Goal: Task Accomplishment & Management: Complete application form

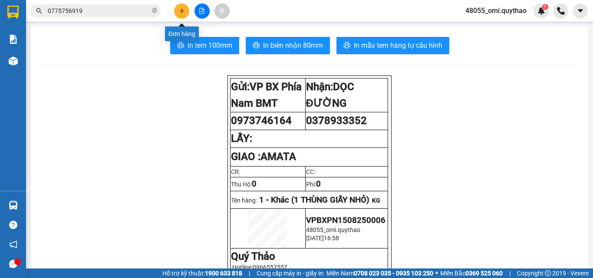
click at [184, 14] on button at bounding box center [181, 10] width 15 height 15
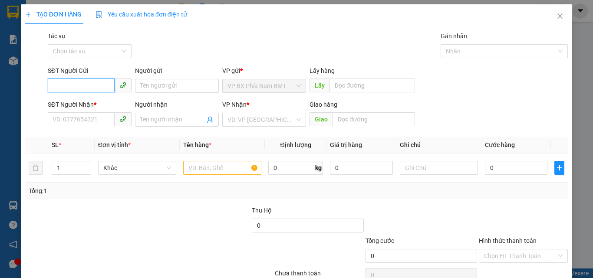
click at [111, 86] on input "SĐT Người Gửi" at bounding box center [81, 86] width 67 height 14
click at [78, 104] on div "0394783131" at bounding box center [89, 104] width 73 height 10
type input "0394783131"
type input "0978704334"
type input "0394783131"
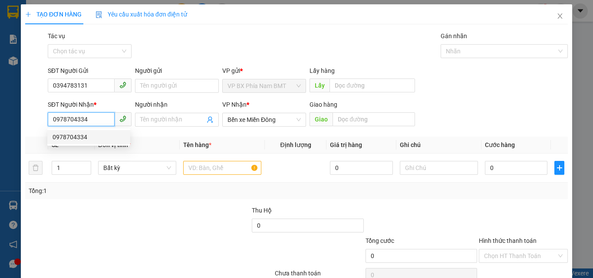
drag, startPoint x: 90, startPoint y: 117, endPoint x: 38, endPoint y: 125, distance: 52.8
click at [38, 125] on div "SĐT Người Nhận * 0978704334 Người nhận Tên người nhận VP Nhận * Bến xe Miền Đôn…" at bounding box center [296, 115] width 544 height 30
click at [83, 133] on div "0335071677" at bounding box center [89, 137] width 73 height 10
type input "0335071677"
type input "AMATA GỌI TR 30 P"
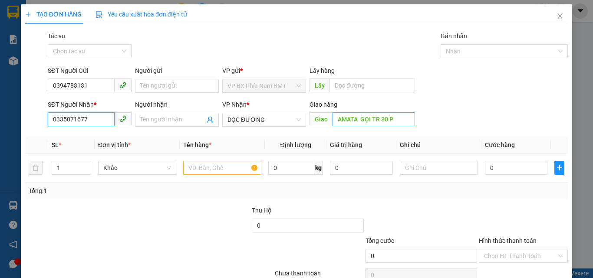
type input "0335071677"
click at [395, 118] on input "AMATA GỌI TR 30 P" at bounding box center [374, 119] width 82 height 14
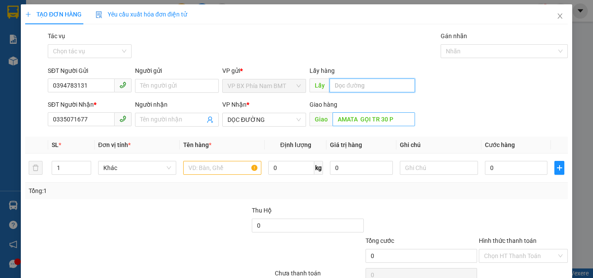
drag, startPoint x: 392, startPoint y: 92, endPoint x: 394, endPoint y: 116, distance: 24.5
click at [391, 96] on div "Lấy hàng Lấy" at bounding box center [363, 81] width 106 height 30
click at [398, 118] on input "AMATA GỌI TR 30 P" at bounding box center [374, 119] width 82 height 14
click at [400, 117] on input "AMATA GỌI TR 30 P" at bounding box center [374, 119] width 82 height 14
drag, startPoint x: 393, startPoint y: 119, endPoint x: 357, endPoint y: 116, distance: 35.7
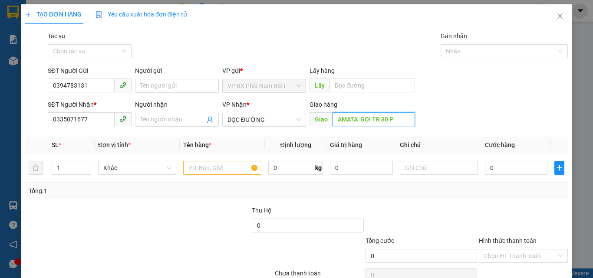
click at [357, 116] on input "AMATA GỌI TR 30 P" at bounding box center [374, 119] width 82 height 14
type input "AMATA"
click at [225, 170] on input "text" at bounding box center [222, 168] width 78 height 14
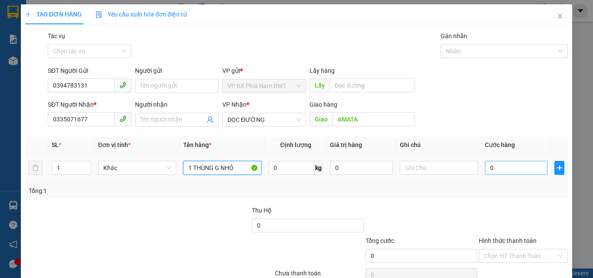
type input "1 THÙNG G NHỎ"
click at [502, 172] on input "0" at bounding box center [516, 168] width 63 height 14
type input "4"
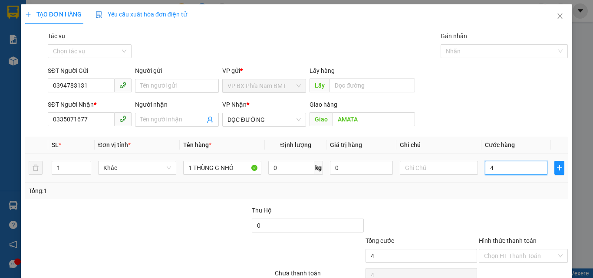
type input "40"
type input "400"
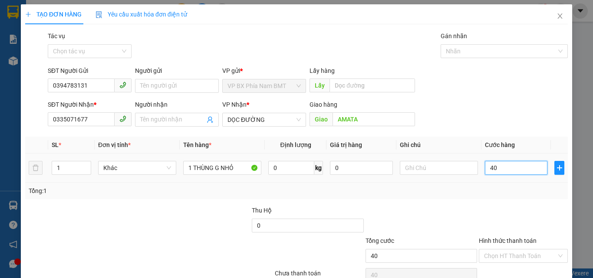
type input "400"
type input "4.000"
type input "40.000"
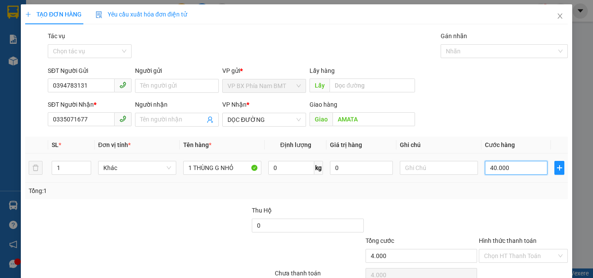
type input "40.000"
type input "400.000"
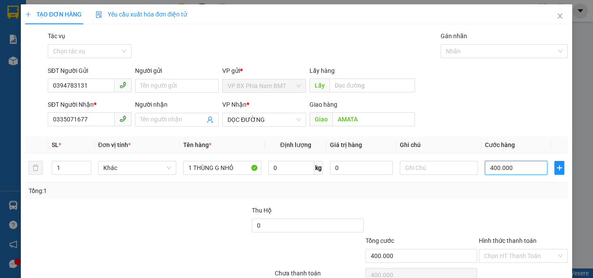
type input "40.000"
click at [515, 253] on input "Hình thức thanh toán" at bounding box center [520, 256] width 73 height 13
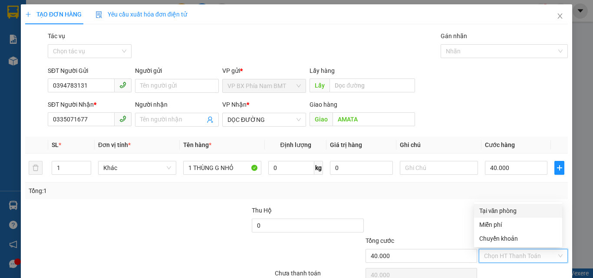
click at [501, 213] on div "Tại văn phòng" at bounding box center [518, 211] width 78 height 10
type input "0"
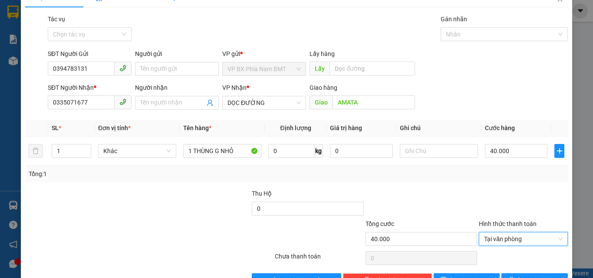
scroll to position [43, 0]
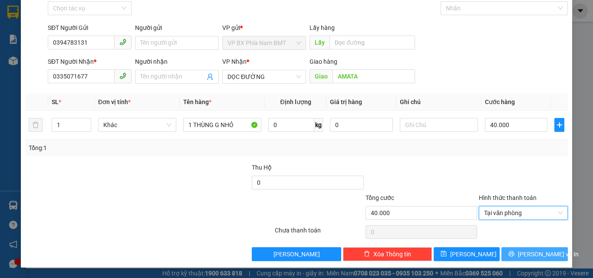
click at [520, 256] on button "[PERSON_NAME] và In" at bounding box center [534, 254] width 66 height 14
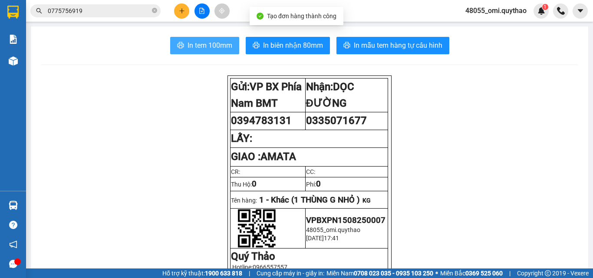
click at [183, 38] on button "In tem 100mm" at bounding box center [204, 45] width 69 height 17
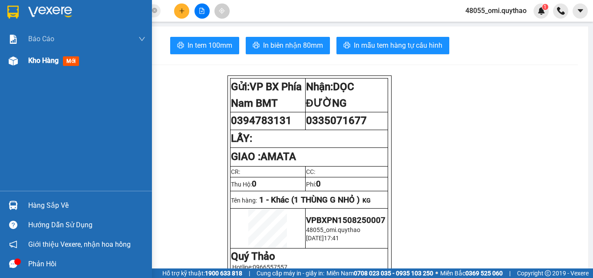
click at [46, 62] on div "Kho hàng mới" at bounding box center [86, 61] width 117 height 22
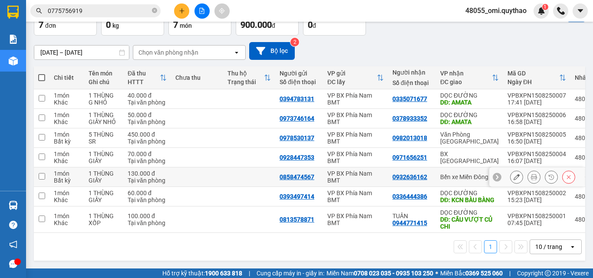
scroll to position [66, 0]
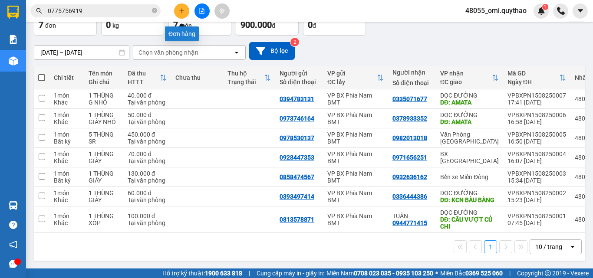
click at [178, 14] on button at bounding box center [181, 10] width 15 height 15
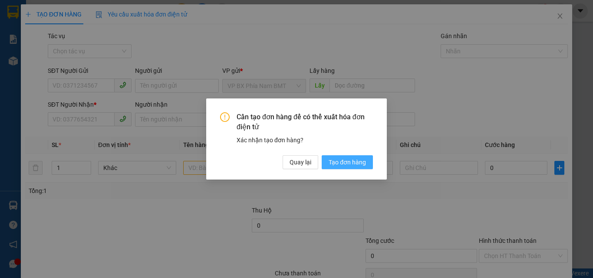
click at [347, 162] on span "Tạo đơn hàng" at bounding box center [347, 163] width 37 height 10
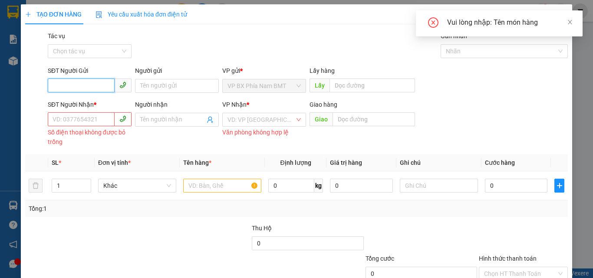
click at [83, 88] on input "SĐT Người Gửi" at bounding box center [81, 86] width 67 height 14
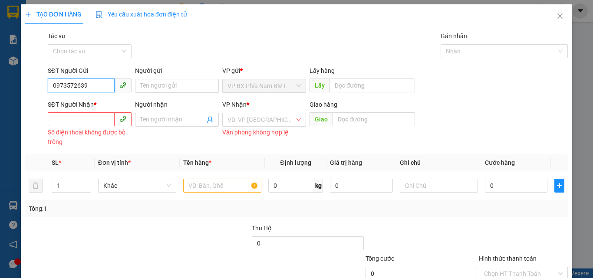
type input "0973572639"
click at [77, 113] on input "SĐT Người Nhận *" at bounding box center [81, 119] width 67 height 14
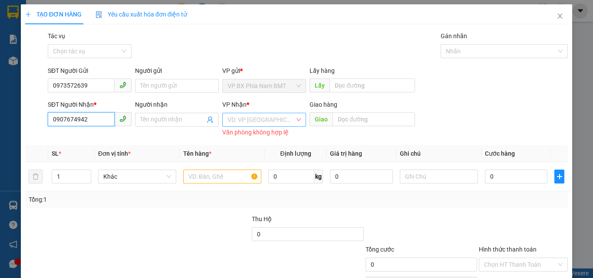
type input "0907674942"
click at [237, 120] on input "search" at bounding box center [261, 119] width 67 height 13
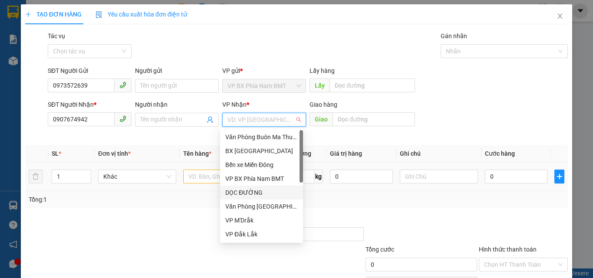
click at [241, 193] on div "DỌC ĐƯỜNG" at bounding box center [261, 193] width 73 height 10
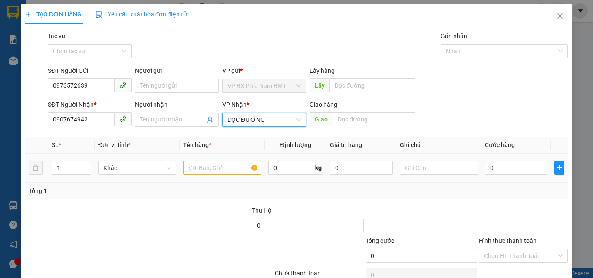
click at [201, 176] on div at bounding box center [222, 167] width 78 height 17
click at [199, 168] on input "text" at bounding box center [222, 168] width 78 height 14
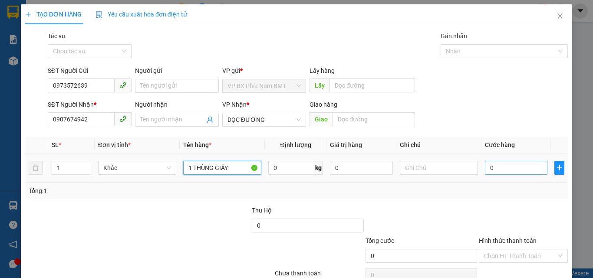
type input "1 THÙNG GIẤY"
click at [490, 173] on input "0" at bounding box center [516, 168] width 63 height 14
type input "1"
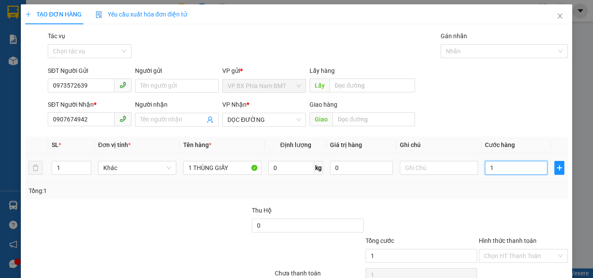
type input "12"
type input "120"
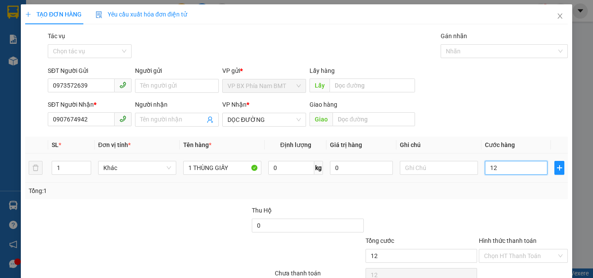
type input "120"
type input "1.200"
type input "12.000"
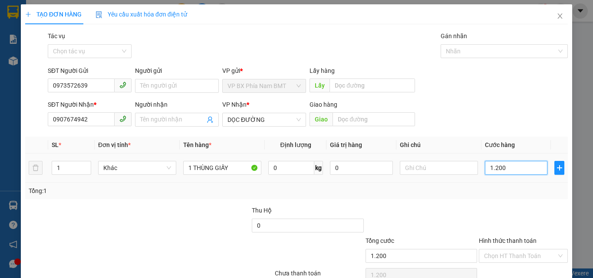
type input "12.000"
type input "120.000"
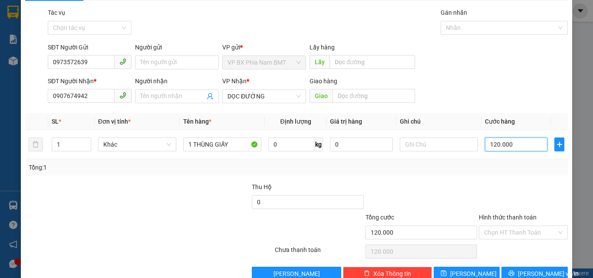
scroll to position [43, 0]
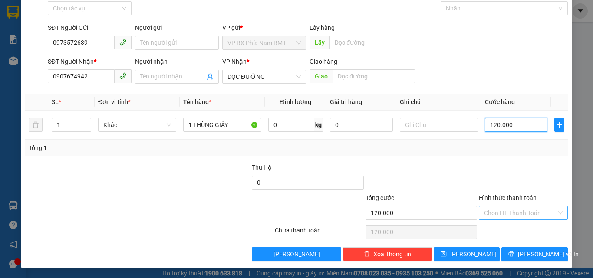
type input "120.000"
click at [514, 211] on input "Hình thức thanh toán" at bounding box center [520, 213] width 73 height 13
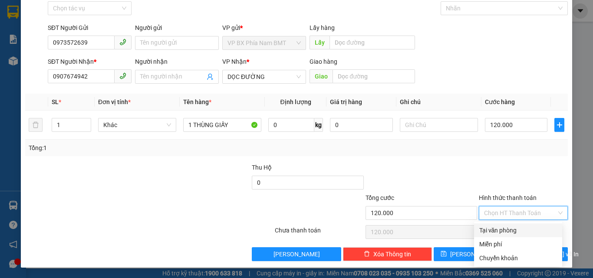
drag, startPoint x: 499, startPoint y: 231, endPoint x: 512, endPoint y: 233, distance: 13.2
click at [499, 231] on div "Tại văn phòng" at bounding box center [518, 231] width 78 height 10
type input "0"
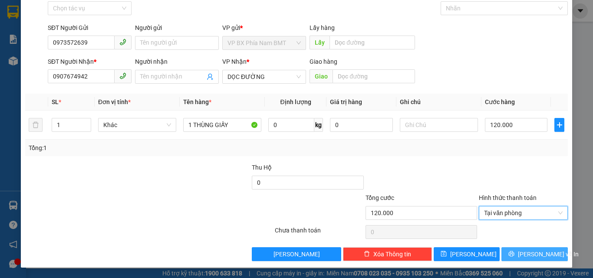
click at [526, 254] on span "[PERSON_NAME] và In" at bounding box center [548, 255] width 61 height 10
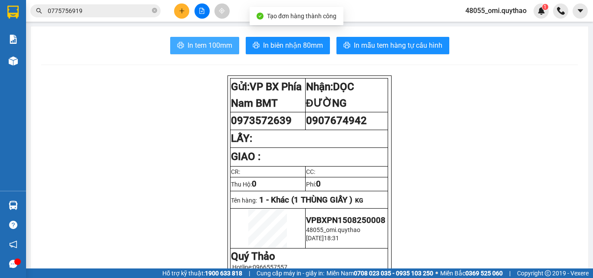
click at [195, 40] on button "In tem 100mm" at bounding box center [204, 45] width 69 height 17
click at [197, 48] on span "In tem 100mm" at bounding box center [210, 45] width 45 height 11
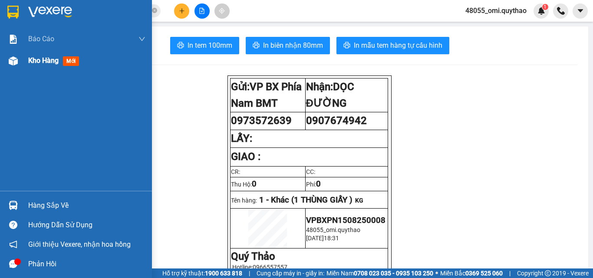
click at [30, 59] on span "Kho hàng" at bounding box center [43, 60] width 30 height 8
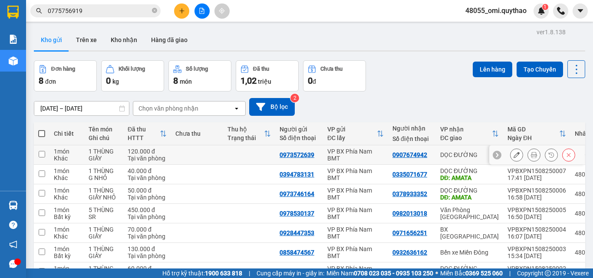
click at [515, 157] on button at bounding box center [517, 155] width 12 height 15
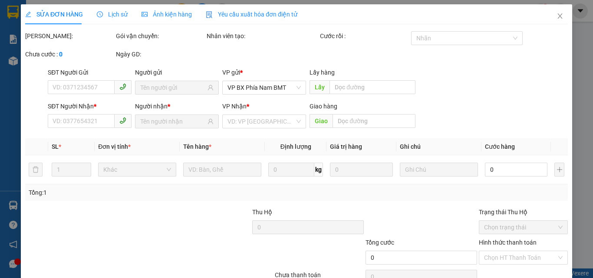
type input "0973572639"
type input "0907674942"
type input "120.000"
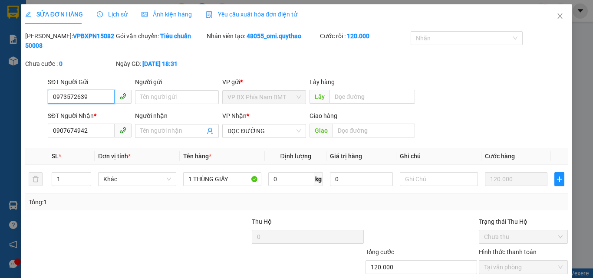
drag, startPoint x: 96, startPoint y: 86, endPoint x: 40, endPoint y: 73, distance: 58.4
click at [40, 77] on div "SĐT Người Gửi 0973572639 0973572639 Người gửi Tên người gửi VP gửi * VP [PERSON…" at bounding box center [296, 92] width 544 height 30
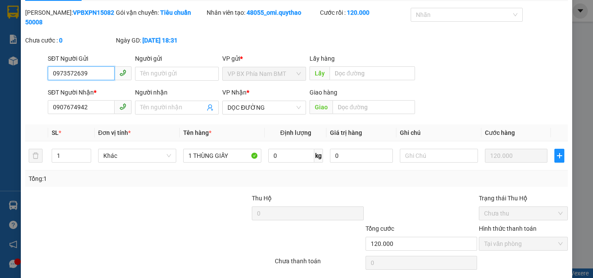
scroll to position [45, 0]
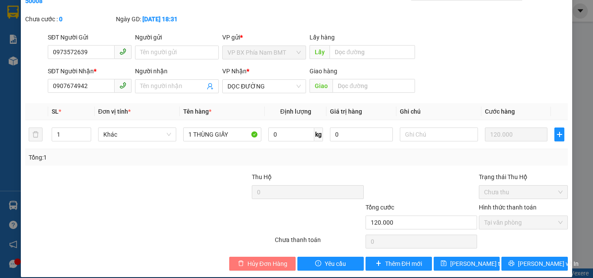
click at [266, 259] on span "Hủy Đơn Hàng" at bounding box center [267, 264] width 40 height 10
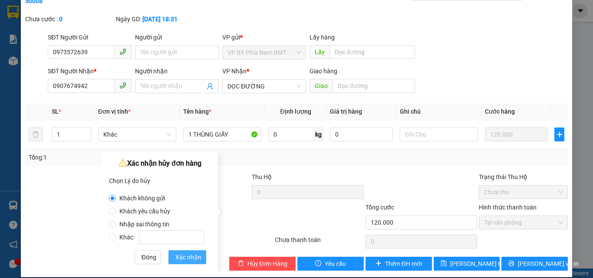
click at [193, 256] on span "Xác nhận" at bounding box center [188, 258] width 26 height 10
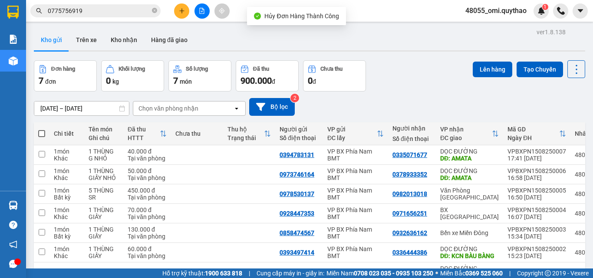
click at [177, 16] on button at bounding box center [181, 10] width 15 height 15
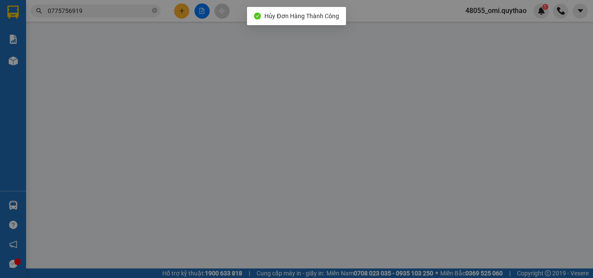
click at [177, 16] on span "Yêu cầu xuất hóa đơn điện tử" at bounding box center [142, 14] width 92 height 7
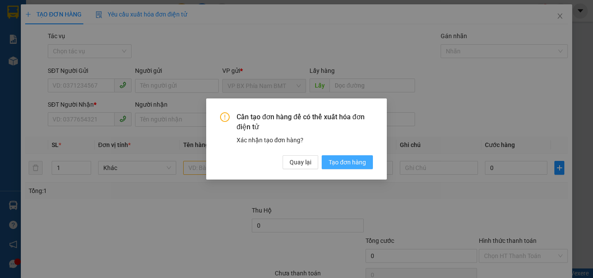
click at [354, 158] on span "Tạo đơn hàng" at bounding box center [347, 163] width 37 height 10
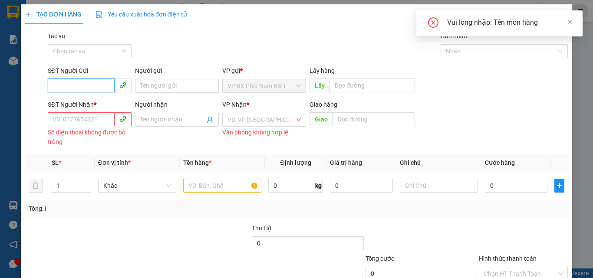
paste input "0973572639"
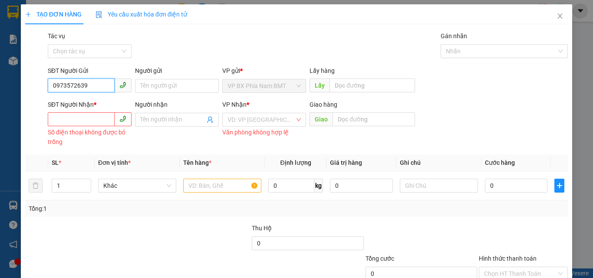
type input "0973572639"
click at [74, 117] on input "SĐT Người Nhận *" at bounding box center [81, 119] width 67 height 14
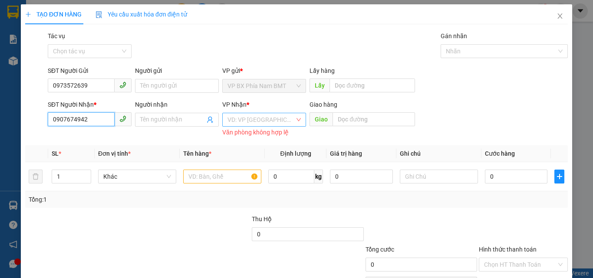
type input "0907674942"
click at [240, 118] on input "search" at bounding box center [261, 119] width 67 height 13
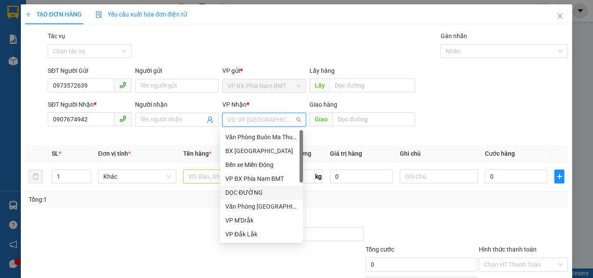
drag, startPoint x: 241, startPoint y: 189, endPoint x: 317, endPoint y: 130, distance: 96.2
click at [242, 189] on div "DỌC ĐƯỜNG" at bounding box center [261, 193] width 73 height 10
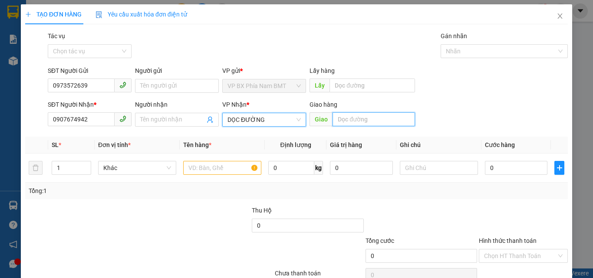
click at [346, 121] on input "text" at bounding box center [374, 119] width 82 height 14
type input "BXLA"
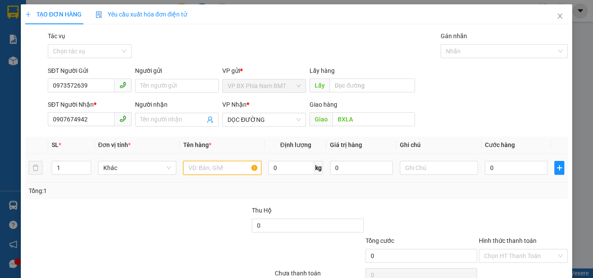
click at [206, 166] on input "text" at bounding box center [222, 168] width 78 height 14
type input "1 THÙNG GIẤY"
click at [507, 168] on input "0" at bounding box center [516, 168] width 63 height 14
type input "1"
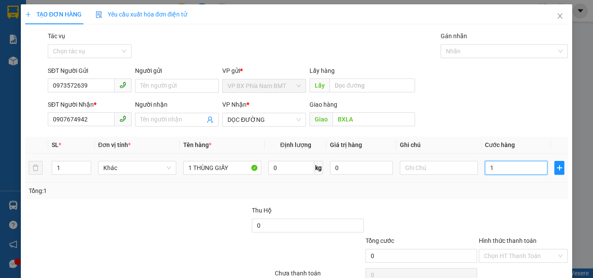
type input "1"
type input "12"
type input "120"
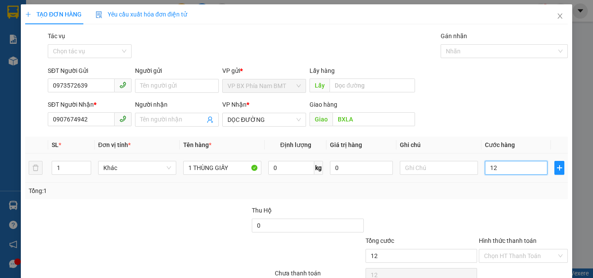
type input "120"
type input "1.200"
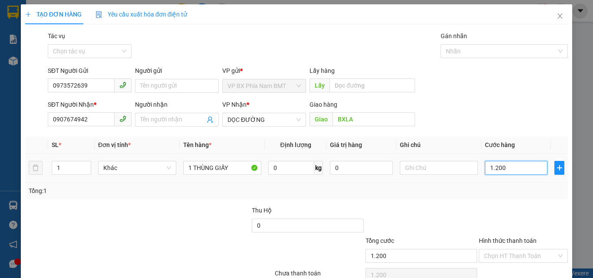
type input "12.000"
type input "120.000"
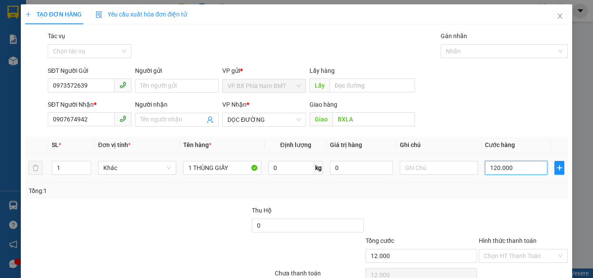
type input "120.000"
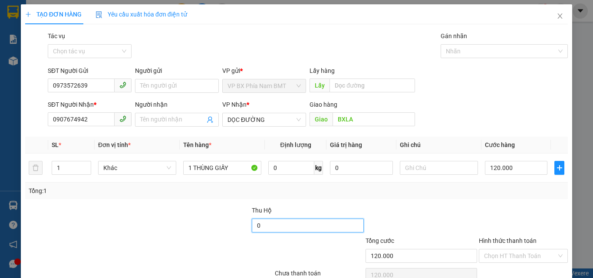
click at [328, 224] on input "0" at bounding box center [308, 226] width 112 height 14
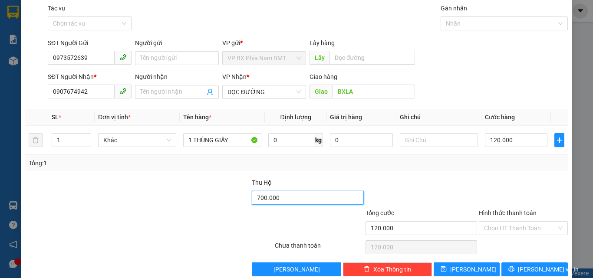
scroll to position [43, 0]
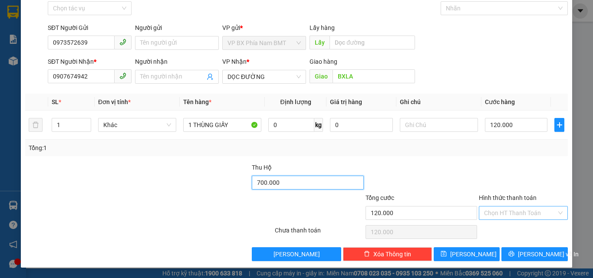
type input "700.000"
click at [534, 215] on input "Hình thức thanh toán" at bounding box center [520, 213] width 73 height 13
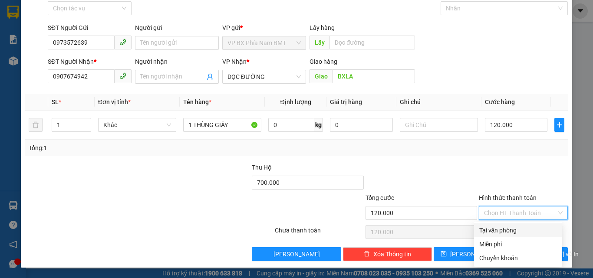
click at [505, 232] on div "Tại văn phòng" at bounding box center [518, 231] width 78 height 10
type input "0"
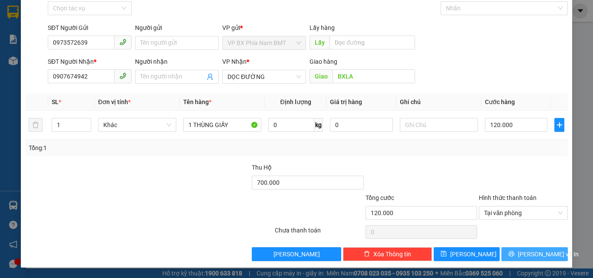
click at [517, 261] on button "[PERSON_NAME] và In" at bounding box center [534, 254] width 66 height 14
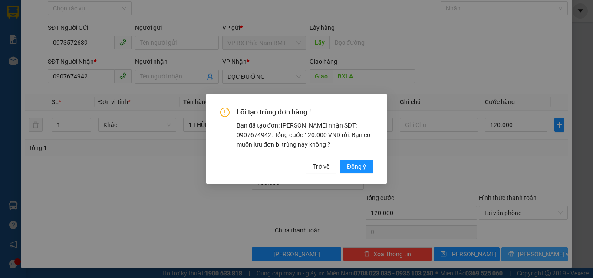
click at [515, 254] on div "Lỗi tạo trùng đơn hàng ! Bạn đã tạo đơn: [PERSON_NAME] nhận SĐT: 0907674942. Tổ…" at bounding box center [296, 139] width 593 height 278
click at [358, 172] on button "Đồng ý" at bounding box center [356, 167] width 33 height 14
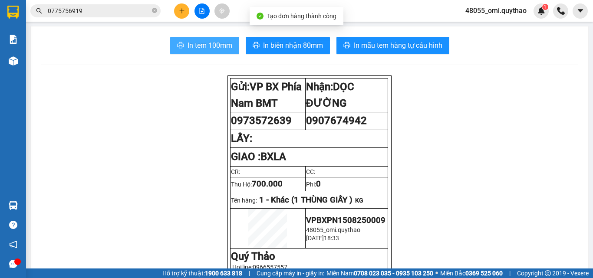
click at [192, 44] on span "In tem 100mm" at bounding box center [210, 45] width 45 height 11
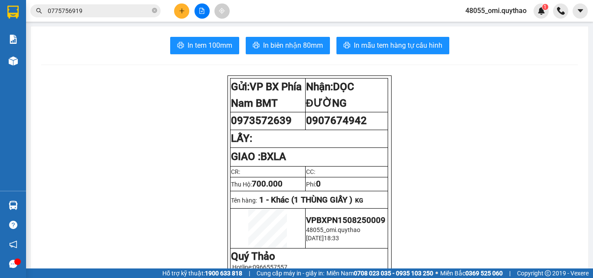
drag, startPoint x: 27, startPoint y: 65, endPoint x: 17, endPoint y: 66, distance: 9.6
click at [25, 66] on section "Kết quả tìm kiếm ( 1 ) Bộ lọc Mã ĐH Trạng thái Món hàng Thu hộ Tổng cước Chưa c…" at bounding box center [296, 139] width 593 height 278
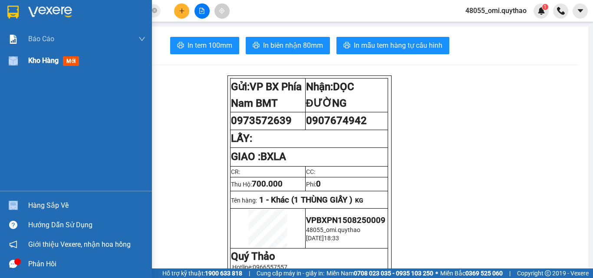
click at [17, 66] on div at bounding box center [13, 60] width 15 height 15
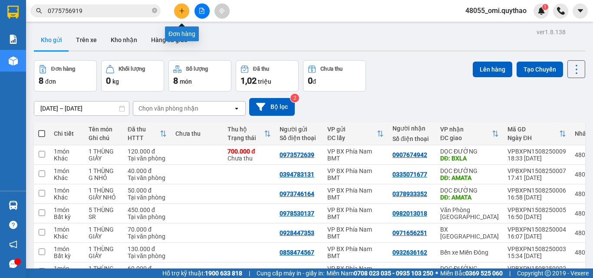
click at [181, 15] on button at bounding box center [181, 10] width 15 height 15
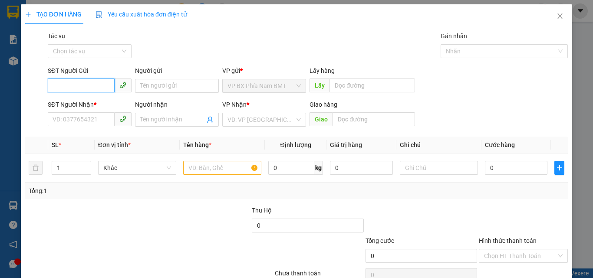
click at [85, 88] on input "SĐT Người Gửi" at bounding box center [81, 86] width 67 height 14
type input "0945490707"
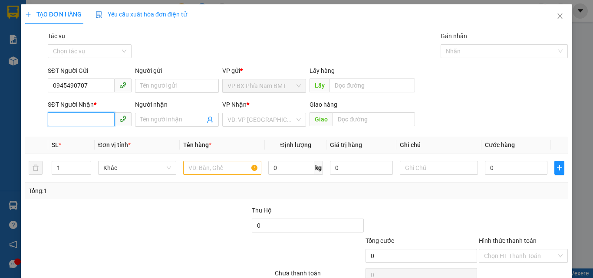
click at [81, 116] on input "SĐT Người Nhận *" at bounding box center [81, 119] width 67 height 14
type input "0985919242"
click at [257, 122] on input "search" at bounding box center [261, 119] width 67 height 13
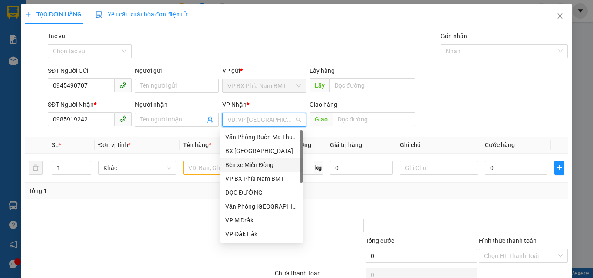
click at [255, 165] on div "Bến xe Miền Đông" at bounding box center [261, 165] width 73 height 10
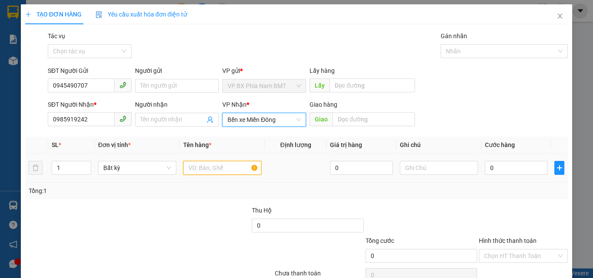
click at [218, 161] on input "text" at bounding box center [222, 168] width 78 height 14
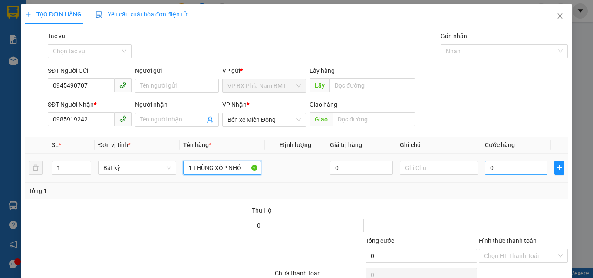
type input "1 THÙNG XỐP NHỎ"
click at [512, 171] on input "0" at bounding box center [516, 168] width 63 height 14
type input "4"
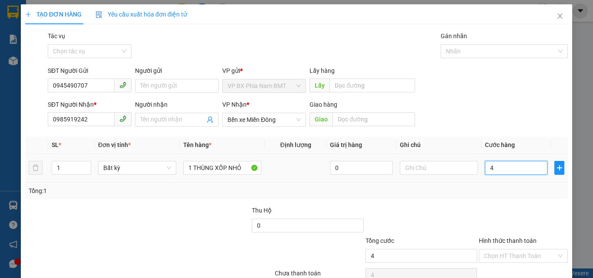
type input "40"
type input "400"
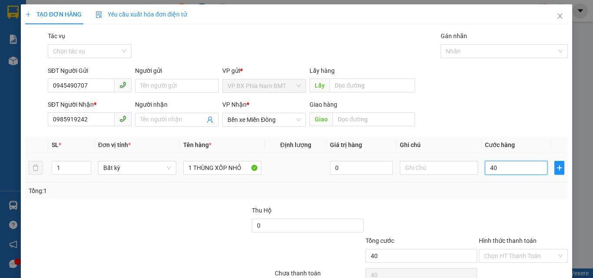
type input "400"
type input "4.000"
type input "40.000"
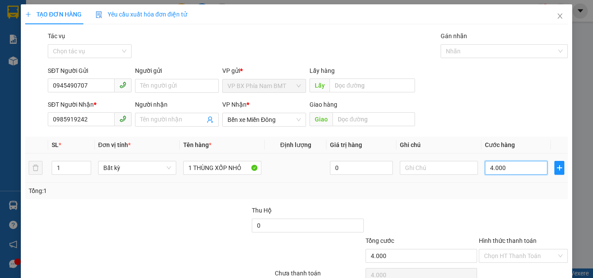
type input "40.000"
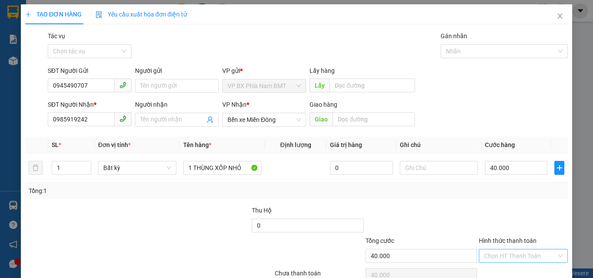
click at [505, 254] on input "Hình thức thanh toán" at bounding box center [520, 256] width 73 height 13
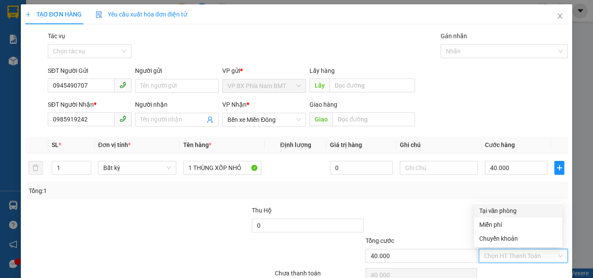
click at [495, 215] on div "Tại văn phòng" at bounding box center [518, 211] width 78 height 10
type input "0"
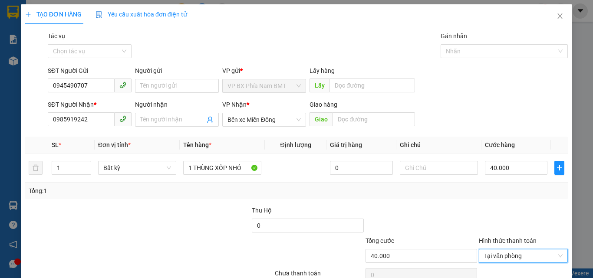
scroll to position [43, 0]
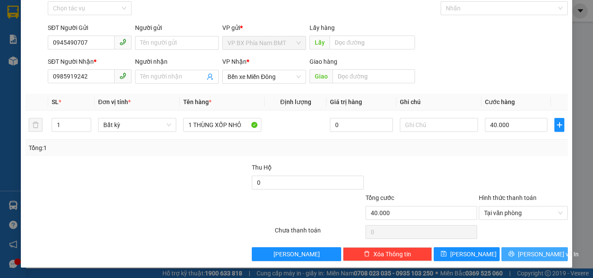
click at [515, 257] on icon "printer" at bounding box center [511, 254] width 6 height 6
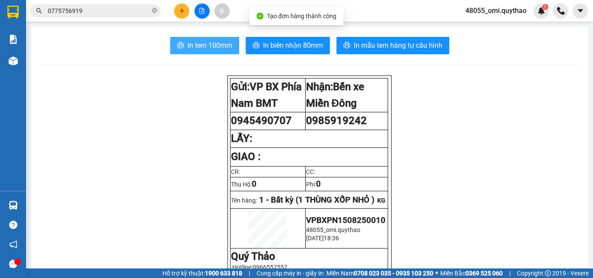
click at [217, 43] on span "In tem 100mm" at bounding box center [210, 45] width 45 height 11
click at [217, 46] on span "In tem 100mm" at bounding box center [210, 45] width 45 height 11
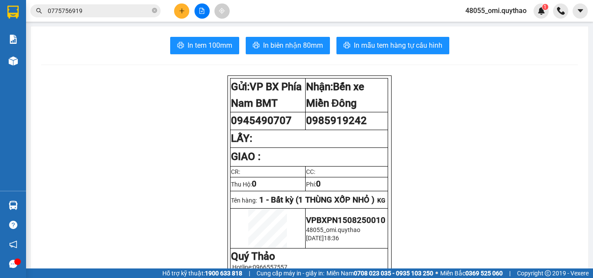
scroll to position [51, 0]
click at [182, 14] on button at bounding box center [181, 10] width 15 height 15
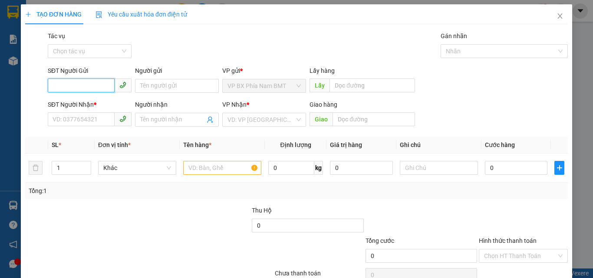
click at [83, 84] on input "SĐT Người Gửi" at bounding box center [81, 86] width 67 height 14
type input "0941032678"
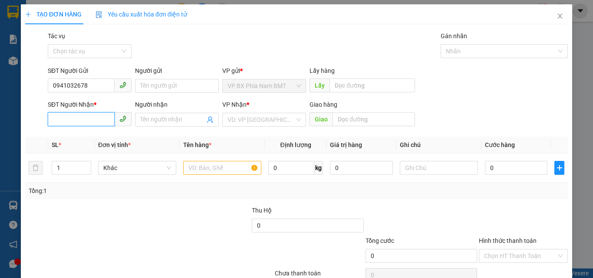
click at [66, 124] on input "SĐT Người Nhận *" at bounding box center [81, 119] width 67 height 14
type input "0973733513"
click at [265, 119] on input "search" at bounding box center [261, 119] width 67 height 13
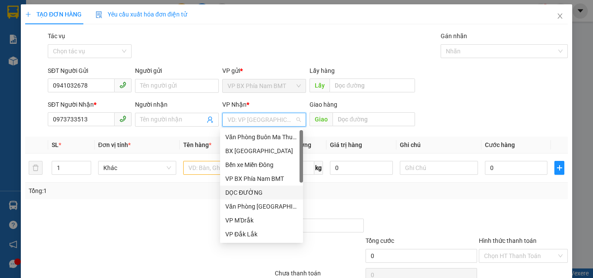
click at [242, 197] on div "DỌC ĐƯỜNG" at bounding box center [261, 193] width 73 height 10
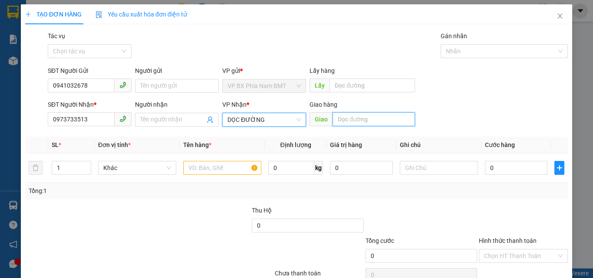
click at [354, 116] on input "text" at bounding box center [374, 119] width 82 height 14
type input "TAM HIỆP"
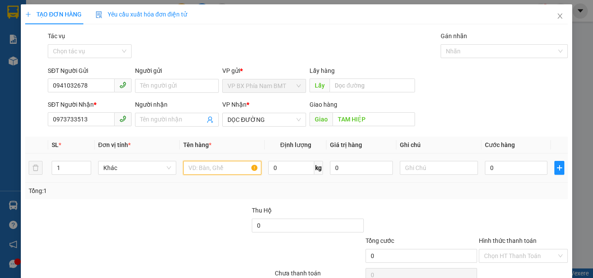
click at [200, 167] on input "text" at bounding box center [222, 168] width 78 height 14
type input "1 THÙNG GIẤY"
click at [498, 165] on input "0" at bounding box center [516, 168] width 63 height 14
type input "7"
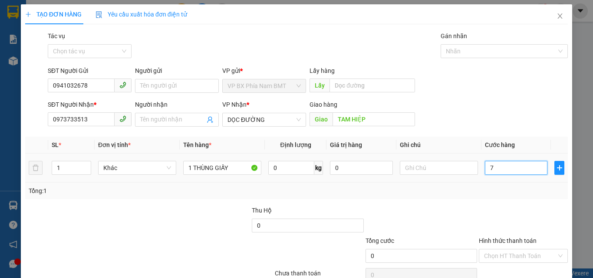
type input "7"
type input "70"
type input "700"
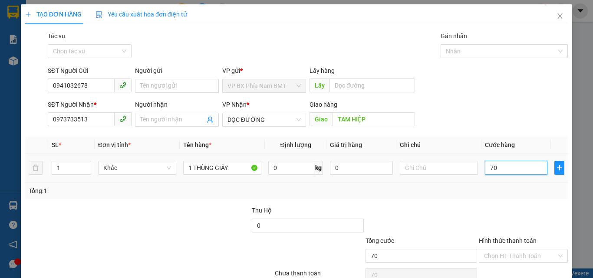
type input "700"
type input "7.000"
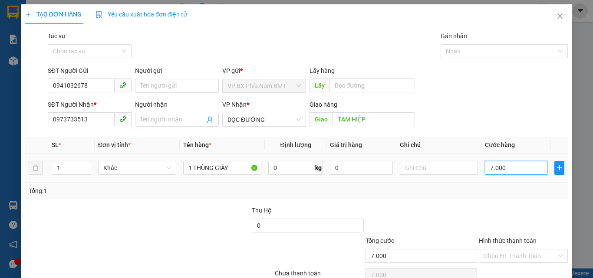
type input "70.000"
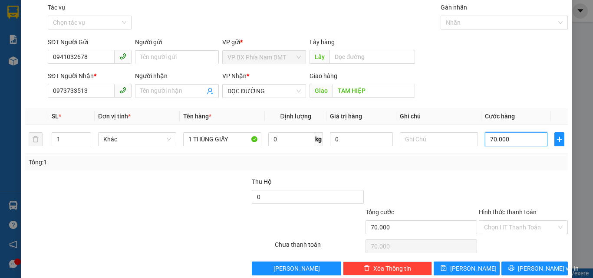
scroll to position [43, 0]
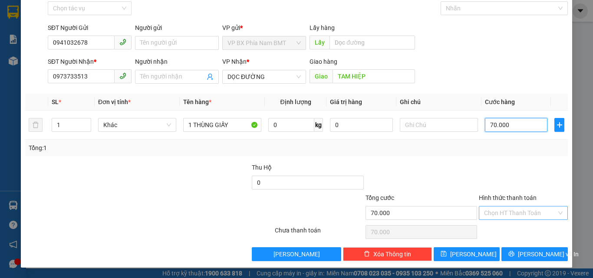
type input "70.000"
click at [507, 211] on input "Hình thức thanh toán" at bounding box center [520, 213] width 73 height 13
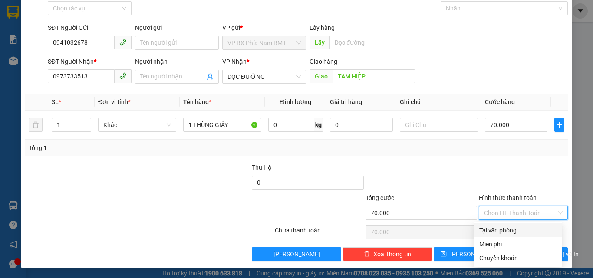
click at [491, 233] on div "Tại văn phòng" at bounding box center [518, 231] width 78 height 10
type input "0"
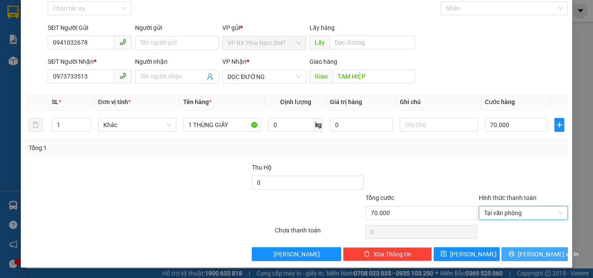
click at [508, 254] on button "[PERSON_NAME] và In" at bounding box center [534, 254] width 66 height 14
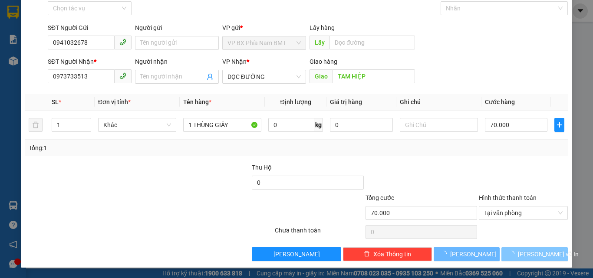
click at [501, 247] on button "[PERSON_NAME] và In" at bounding box center [534, 254] width 66 height 14
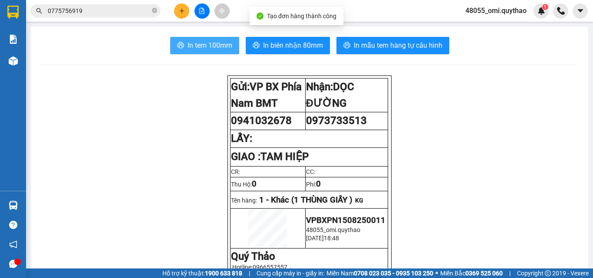
click at [198, 43] on span "In tem 100mm" at bounding box center [210, 45] width 45 height 11
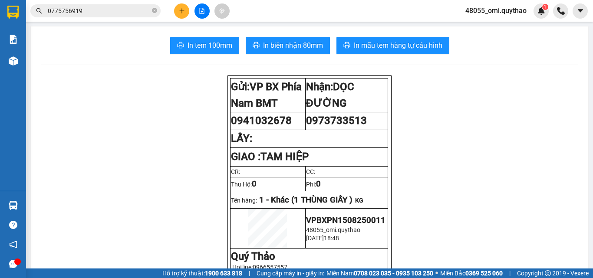
click at [201, 53] on button "In tem 100mm" at bounding box center [204, 45] width 69 height 17
click at [205, 47] on span "In tem 100mm" at bounding box center [210, 45] width 45 height 11
click at [195, 41] on span "In tem 100mm" at bounding box center [210, 45] width 45 height 11
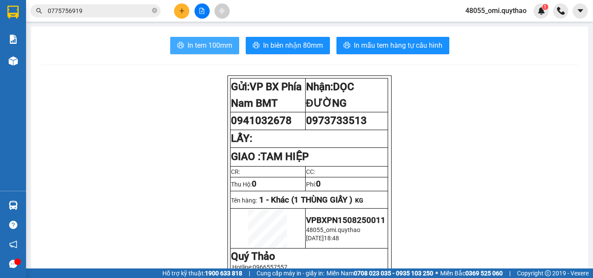
click at [195, 41] on span "In tem 100mm" at bounding box center [210, 45] width 45 height 11
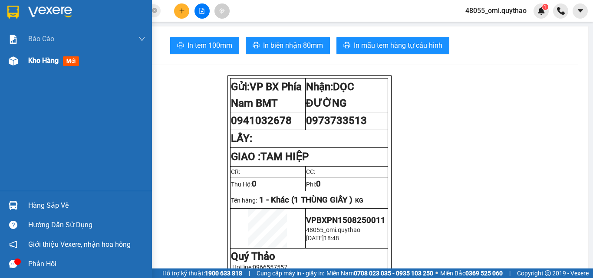
click at [35, 63] on span "Kho hàng" at bounding box center [43, 60] width 30 height 8
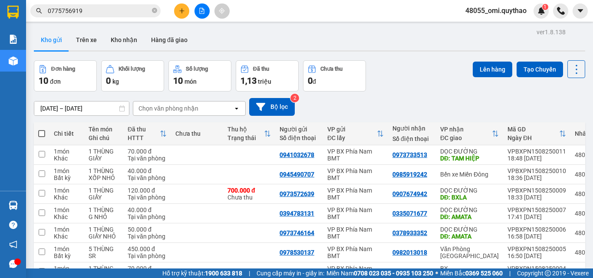
click at [179, 13] on icon "plus" at bounding box center [182, 11] width 6 height 6
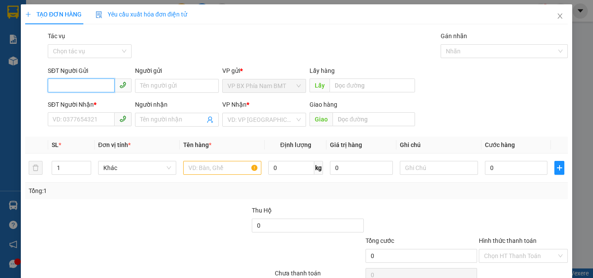
click at [104, 82] on input "SĐT Người Gửi" at bounding box center [81, 86] width 67 height 14
type input "0857761080"
click at [64, 107] on div "0857761080" at bounding box center [89, 104] width 73 height 10
type input "0989039691"
type input "CỦ CHI"
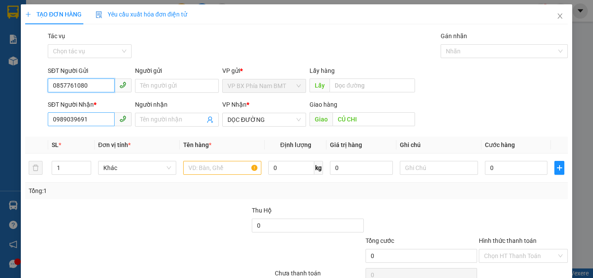
type input "0857761080"
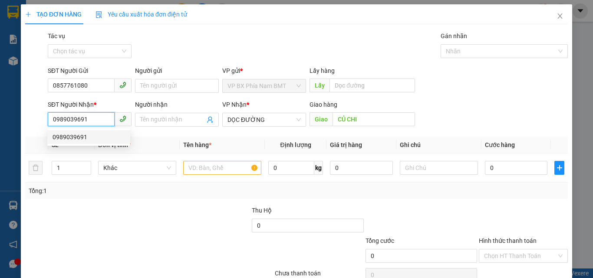
drag, startPoint x: 82, startPoint y: 119, endPoint x: 34, endPoint y: 128, distance: 49.6
click at [34, 128] on div "SĐT Người Nhận * 0989039691 Người nhận Tên người nhận VP Nhận * DỌC ĐƯỜNG Giao …" at bounding box center [296, 115] width 544 height 30
click at [99, 113] on input "0989039691" at bounding box center [81, 119] width 67 height 14
drag, startPoint x: 98, startPoint y: 123, endPoint x: 35, endPoint y: 134, distance: 64.2
click at [35, 134] on div "Transit Pickup Surcharge Ids Transit Deliver Surcharge Ids Transit Deliver Surc…" at bounding box center [296, 167] width 543 height 273
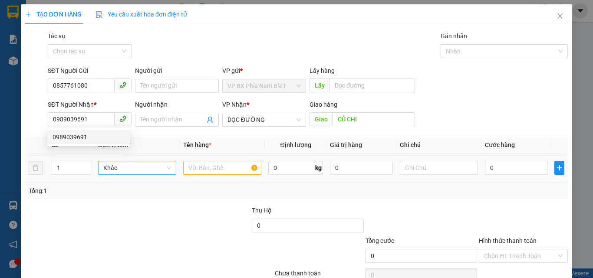
drag, startPoint x: 80, startPoint y: 179, endPoint x: 102, endPoint y: 173, distance: 22.1
click at [81, 180] on td "1" at bounding box center [71, 168] width 46 height 29
click at [188, 168] on input "text" at bounding box center [222, 168] width 78 height 14
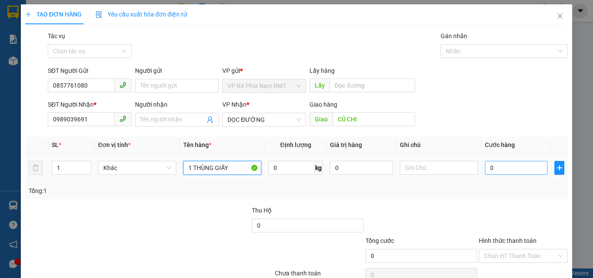
type input "1 THÙNG GIẤY"
click at [505, 166] on input "0" at bounding box center [516, 168] width 63 height 14
type input "6"
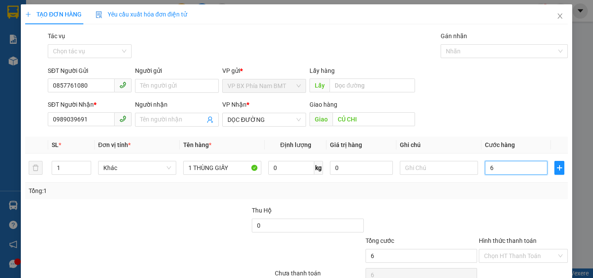
type input "60"
type input "600"
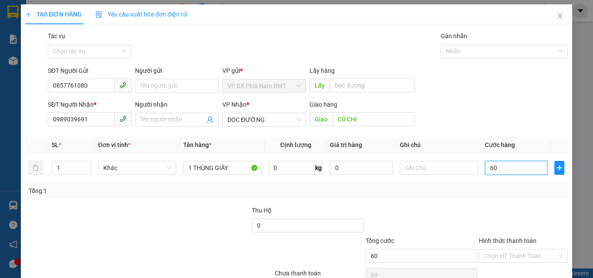
type input "600"
type input "6.000"
type input "60.000"
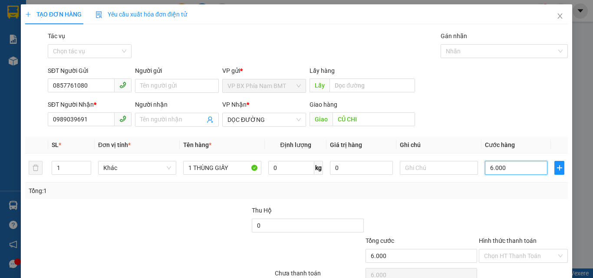
type input "60.000"
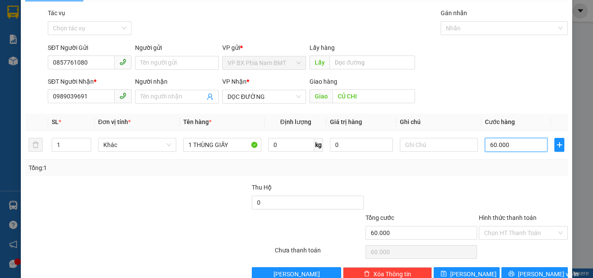
scroll to position [43, 0]
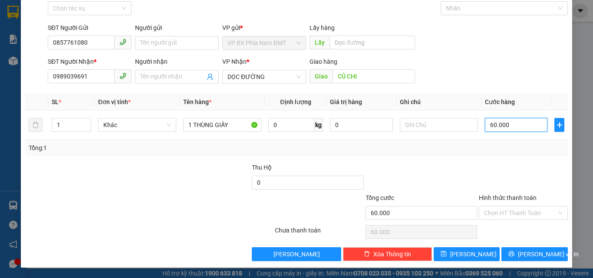
type input "60.000"
click at [524, 202] on div "Hình thức thanh toán" at bounding box center [523, 199] width 89 height 13
click at [522, 212] on input "Hình thức thanh toán" at bounding box center [520, 213] width 73 height 13
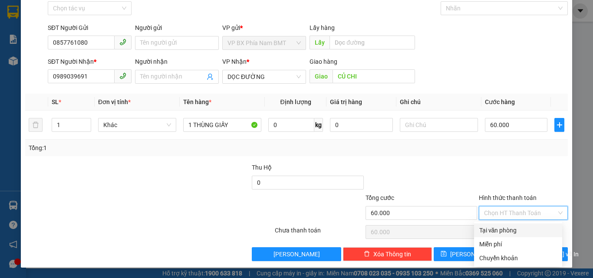
click at [507, 231] on div "Tại văn phòng" at bounding box center [518, 231] width 78 height 10
type input "0"
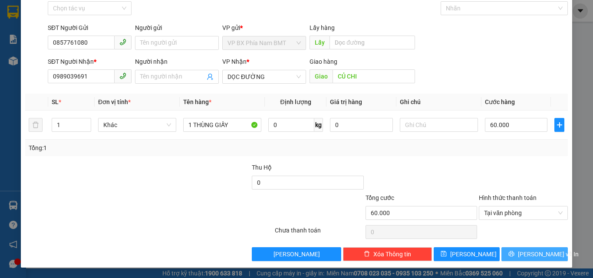
click at [518, 251] on button "[PERSON_NAME] và In" at bounding box center [534, 254] width 66 height 14
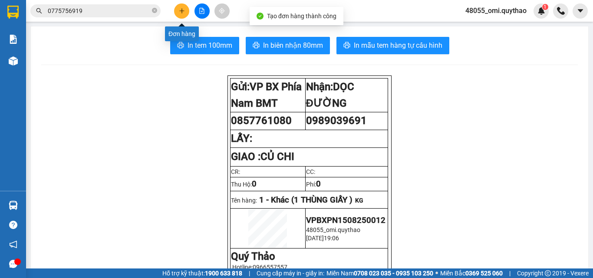
click at [183, 16] on button at bounding box center [181, 10] width 15 height 15
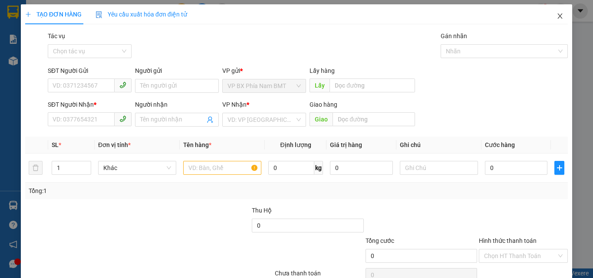
click at [557, 16] on icon "close" at bounding box center [560, 16] width 7 height 7
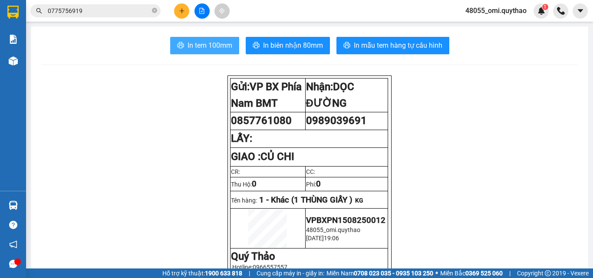
click at [203, 45] on span "In tem 100mm" at bounding box center [210, 45] width 45 height 11
drag, startPoint x: 203, startPoint y: 46, endPoint x: 211, endPoint y: 43, distance: 8.2
click at [204, 46] on span "In tem 100mm" at bounding box center [210, 45] width 45 height 11
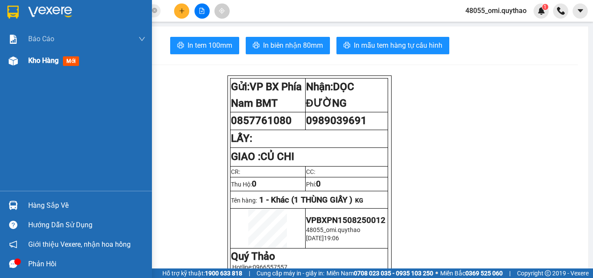
click at [15, 51] on div "Kho hàng mới" at bounding box center [76, 61] width 152 height 22
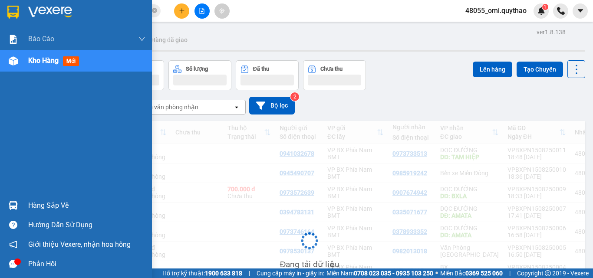
click at [20, 68] on div at bounding box center [13, 60] width 15 height 15
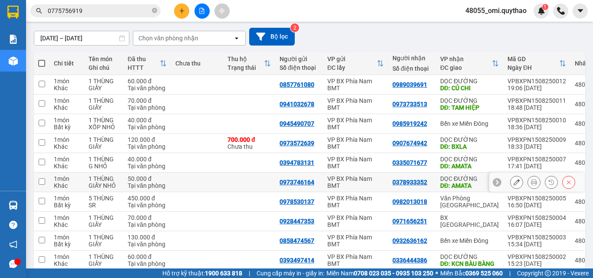
scroll to position [87, 0]
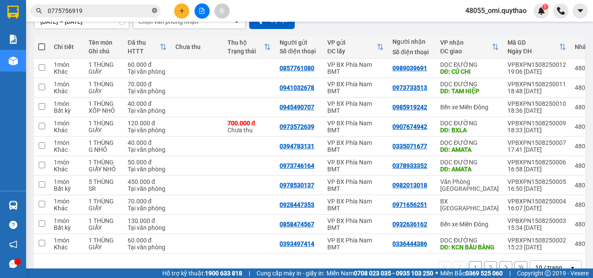
click at [157, 11] on icon "close-circle" at bounding box center [154, 10] width 5 height 5
click at [371, 225] on div "VP BX Phía Nam BMT" at bounding box center [355, 225] width 56 height 14
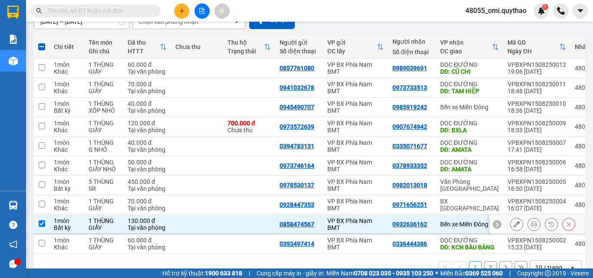
click at [368, 225] on div "VP BX Phía Nam BMT" at bounding box center [355, 225] width 56 height 14
checkbox input "false"
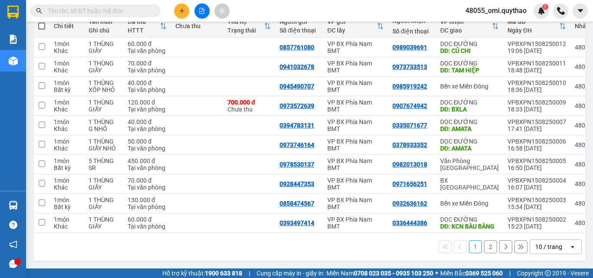
scroll to position [118, 0]
click at [484, 243] on button "2" at bounding box center [490, 247] width 13 height 13
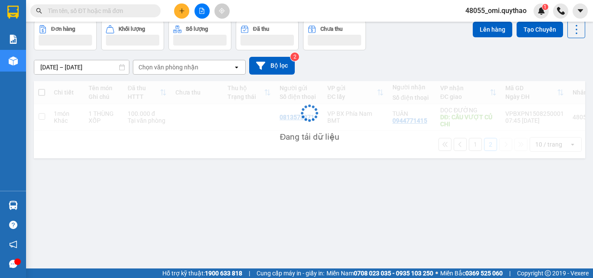
scroll to position [40, 0]
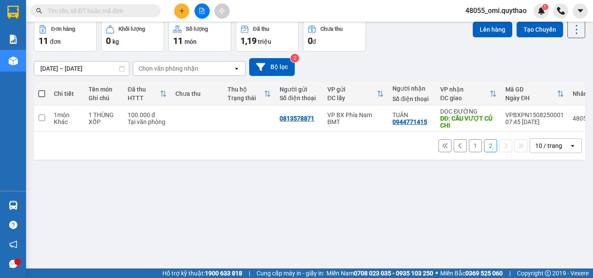
click at [469, 151] on button "1" at bounding box center [475, 145] width 13 height 13
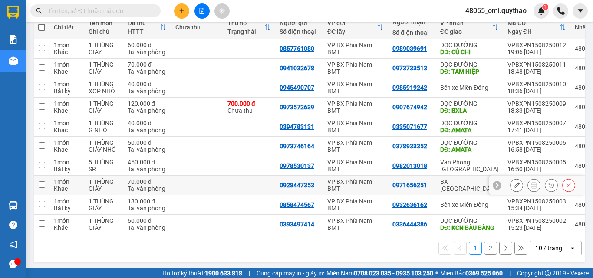
scroll to position [118, 0]
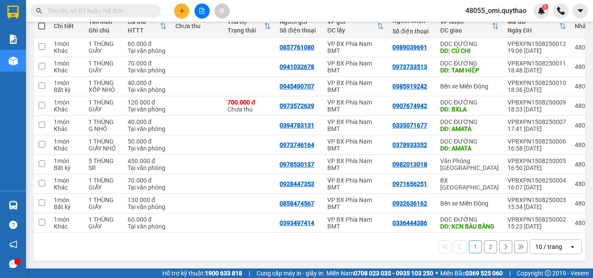
click at [484, 246] on button "2" at bounding box center [490, 247] width 13 height 13
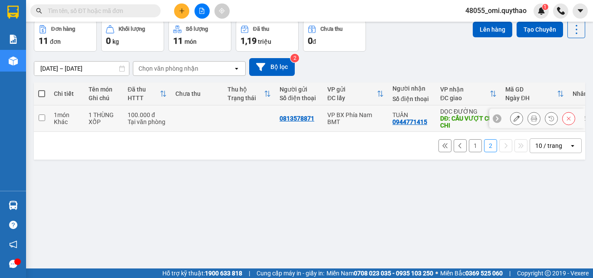
click at [438, 122] on td "DỌC ĐƯỜNG DĐ: CẦU VƯỢT CỦ CHI" at bounding box center [468, 119] width 65 height 26
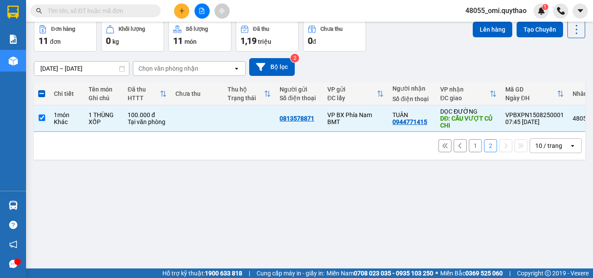
click at [469, 152] on button "1" at bounding box center [475, 145] width 13 height 13
checkbox input "false"
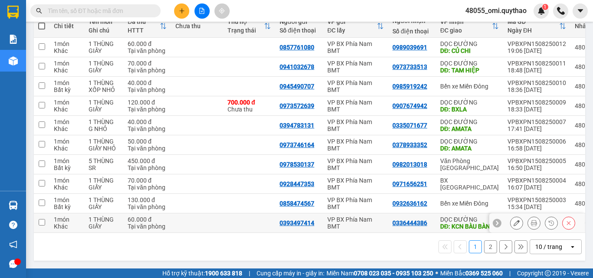
scroll to position [75, 0]
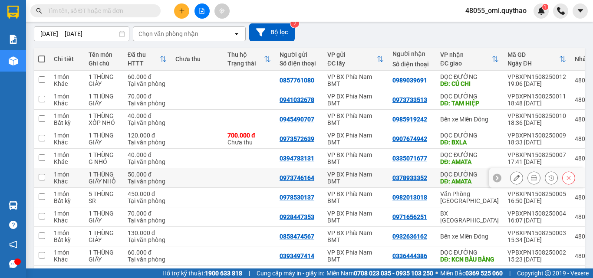
drag, startPoint x: 370, startPoint y: 179, endPoint x: 368, endPoint y: 172, distance: 7.3
click at [370, 178] on div "VP BX Phía Nam BMT" at bounding box center [355, 178] width 56 height 14
checkbox input "true"
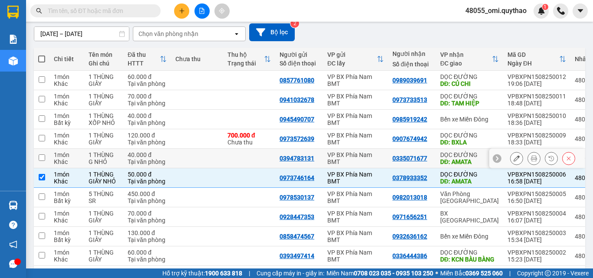
click at [359, 152] on div "VP BX Phía Nam BMT" at bounding box center [355, 159] width 56 height 14
checkbox input "true"
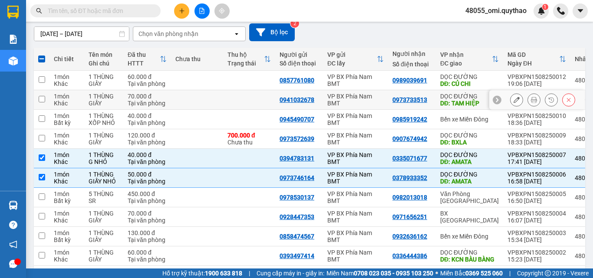
click at [376, 97] on div "VP BX Phía Nam BMT" at bounding box center [355, 100] width 56 height 14
checkbox input "true"
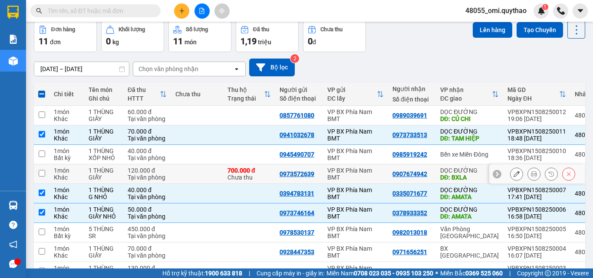
scroll to position [31, 0]
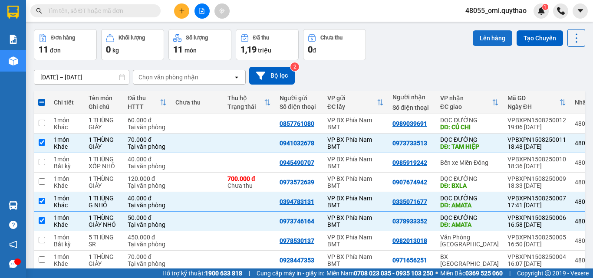
click at [481, 37] on button "Lên hàng" at bounding box center [493, 38] width 40 height 16
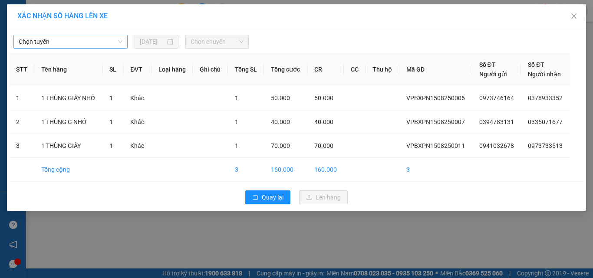
click at [66, 39] on span "Chọn tuyến" at bounding box center [71, 41] width 104 height 13
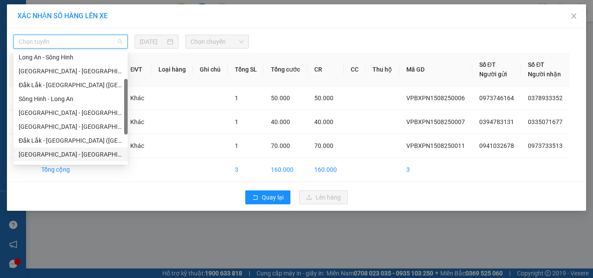
scroll to position [97, 0]
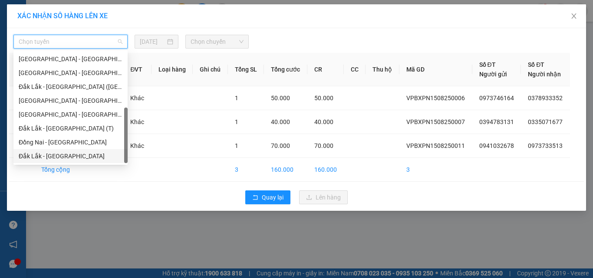
click at [78, 157] on div "Đắk Lắk - [GEOGRAPHIC_DATA]" at bounding box center [71, 157] width 104 height 10
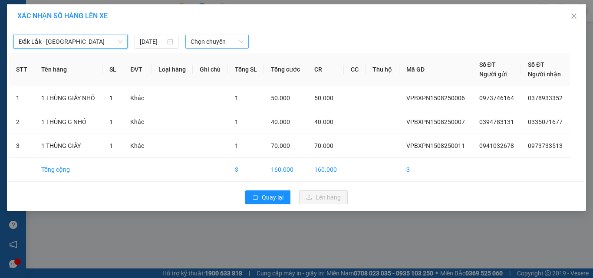
click at [221, 41] on span "Chọn chuyến" at bounding box center [217, 41] width 53 height 13
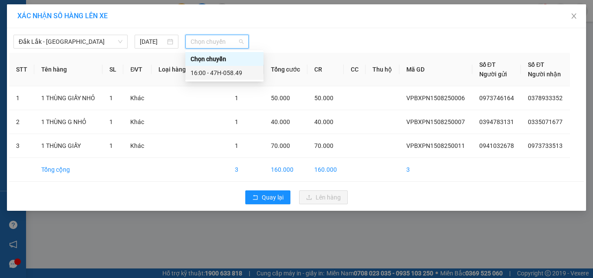
click at [218, 75] on div "16:00 - 47H-058.49" at bounding box center [225, 73] width 68 height 10
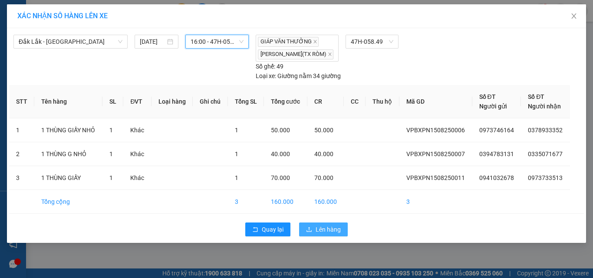
click at [317, 228] on span "Lên hàng" at bounding box center [328, 230] width 25 height 10
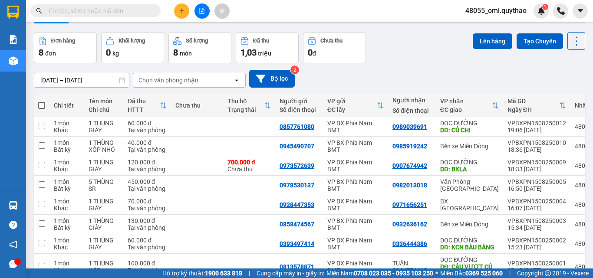
scroll to position [43, 0]
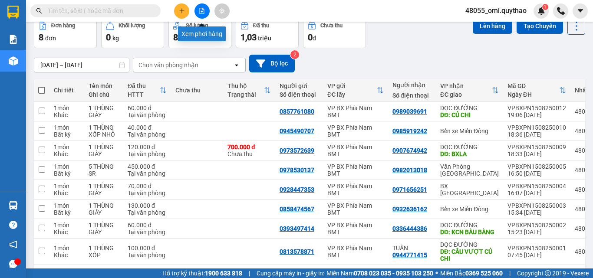
click at [203, 12] on icon "file-add" at bounding box center [202, 11] width 6 height 6
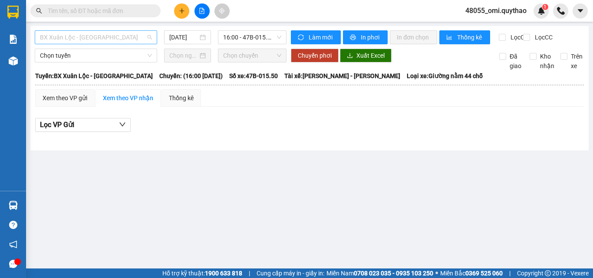
click at [130, 33] on span "BX Xuân Lộc - [GEOGRAPHIC_DATA]" at bounding box center [96, 37] width 112 height 13
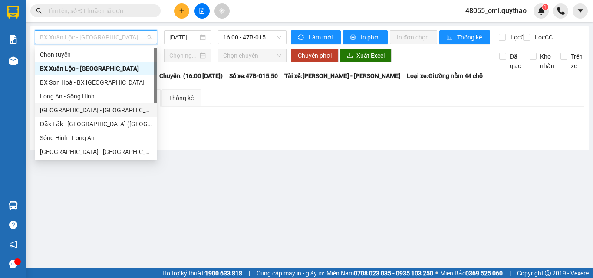
scroll to position [97, 0]
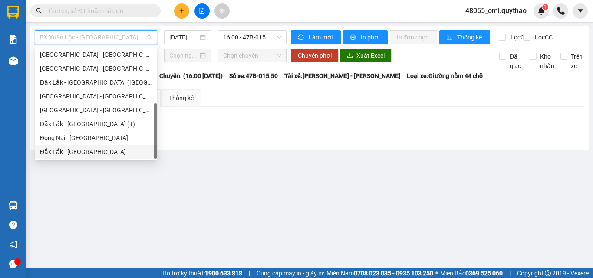
click at [69, 148] on div "Đắk Lắk - [GEOGRAPHIC_DATA]" at bounding box center [96, 152] width 112 height 10
type input "[DATE]"
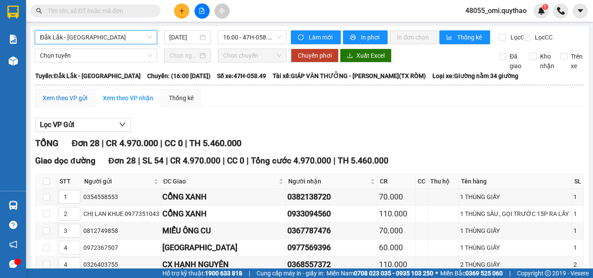
click at [86, 103] on div "Xem theo VP gửi" at bounding box center [65, 98] width 45 height 10
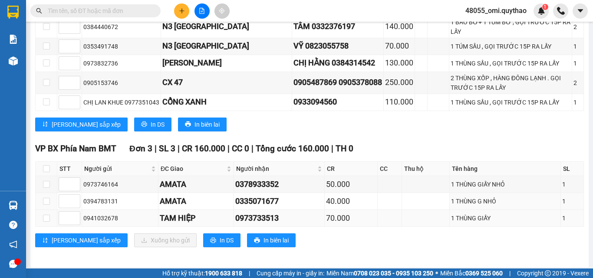
scroll to position [668, 0]
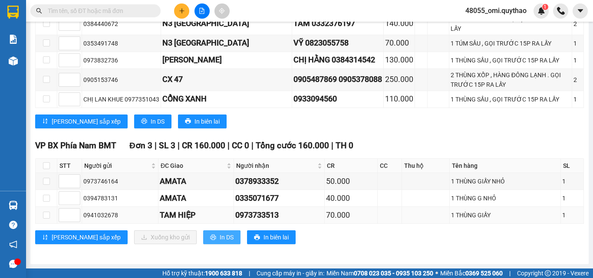
drag, startPoint x: 175, startPoint y: 236, endPoint x: 231, endPoint y: 214, distance: 59.8
click at [210, 236] on icon "printer" at bounding box center [213, 237] width 6 height 6
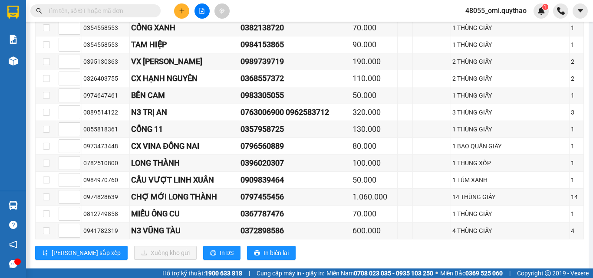
scroll to position [234, 0]
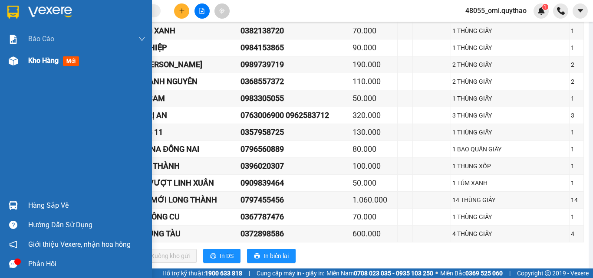
click at [26, 63] on div "Kho hàng mới" at bounding box center [76, 61] width 152 height 22
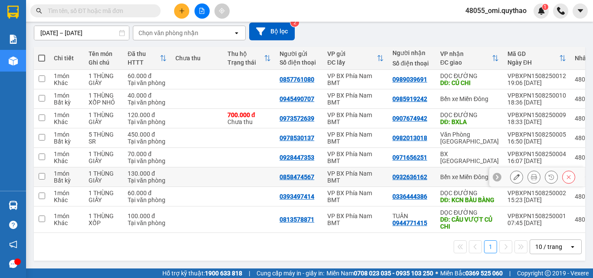
scroll to position [86, 0]
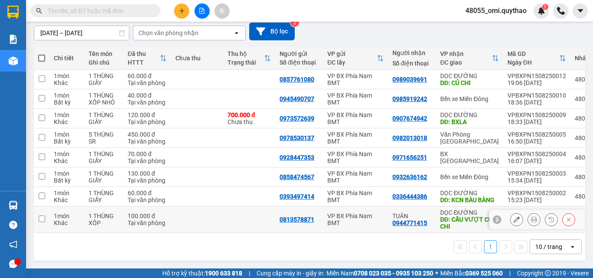
drag, startPoint x: 365, startPoint y: 211, endPoint x: 366, endPoint y: 158, distance: 52.6
click at [365, 208] on td "VP BX Phía Nam BMT" at bounding box center [355, 220] width 65 height 26
checkbox input "true"
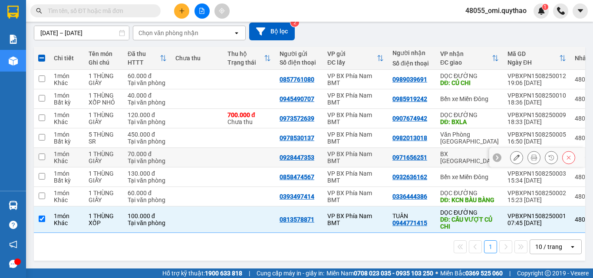
click at [376, 151] on div "VP BX Phía Nam BMT" at bounding box center [355, 158] width 56 height 14
checkbox input "true"
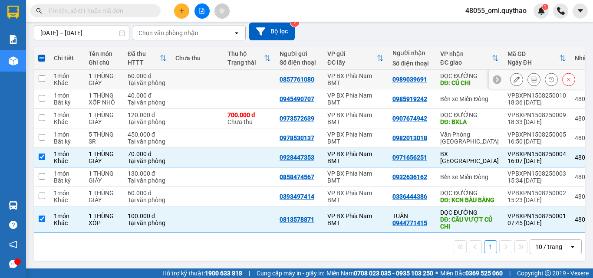
click at [376, 73] on div "VP BX Phía Nam BMT" at bounding box center [355, 80] width 56 height 14
checkbox input "true"
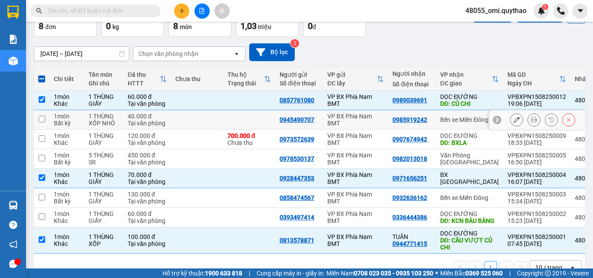
scroll to position [43, 0]
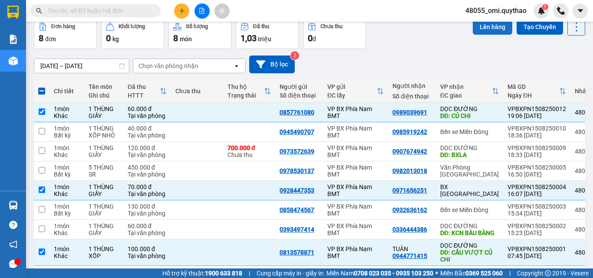
click at [482, 34] on button "Lên hàng" at bounding box center [493, 27] width 40 height 16
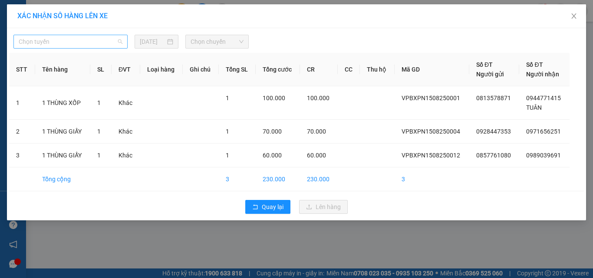
click at [60, 43] on span "Chọn tuyến" at bounding box center [71, 41] width 104 height 13
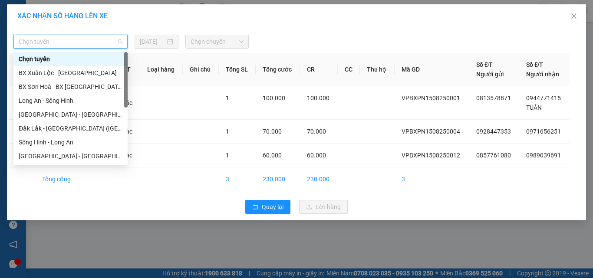
scroll to position [97, 0]
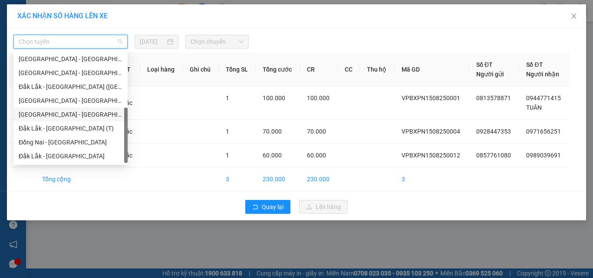
click at [55, 117] on div "[GEOGRAPHIC_DATA] - [GEOGRAPHIC_DATA]" at bounding box center [71, 115] width 104 height 10
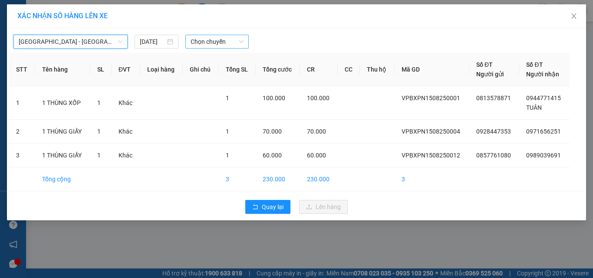
click at [216, 39] on span "Chọn chuyến" at bounding box center [217, 41] width 53 height 13
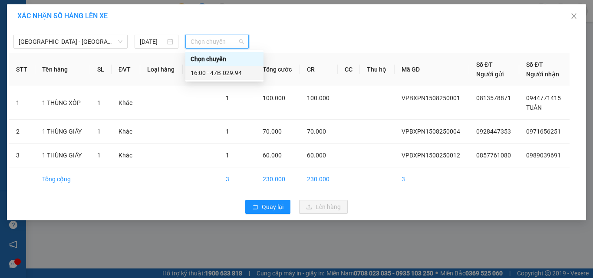
click at [231, 74] on div "16:00 - 47B-029.94" at bounding box center [225, 73] width 68 height 10
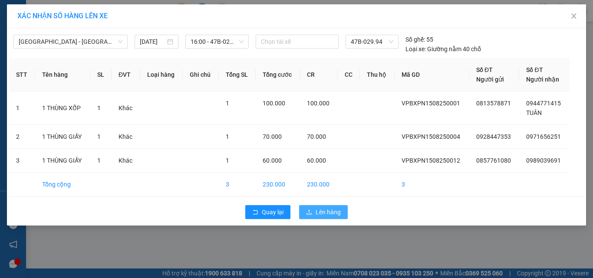
click at [318, 210] on span "Lên hàng" at bounding box center [328, 213] width 25 height 10
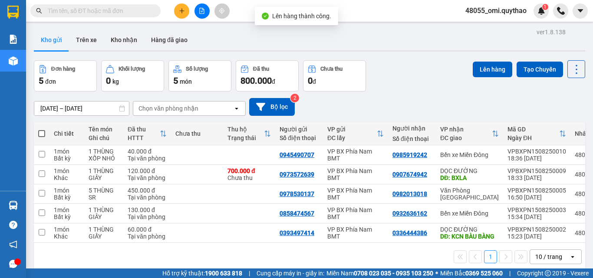
click at [204, 15] on button at bounding box center [202, 10] width 15 height 15
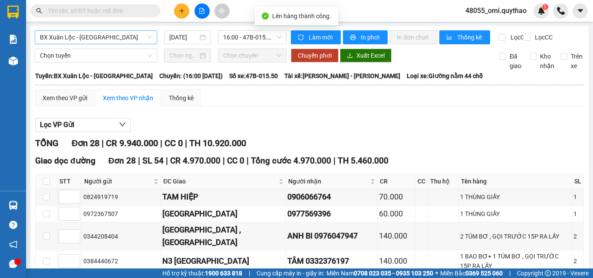
click at [99, 35] on span "BX Xuân Lộc - [GEOGRAPHIC_DATA]" at bounding box center [96, 37] width 112 height 13
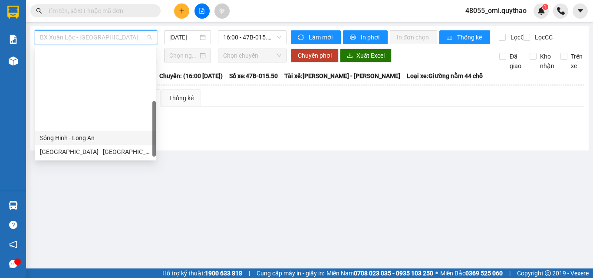
scroll to position [97, 0]
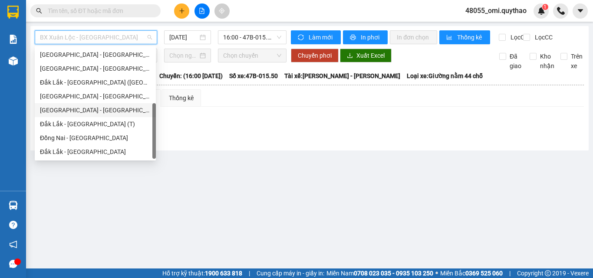
click at [80, 109] on div "[GEOGRAPHIC_DATA] - [GEOGRAPHIC_DATA]" at bounding box center [95, 111] width 111 height 10
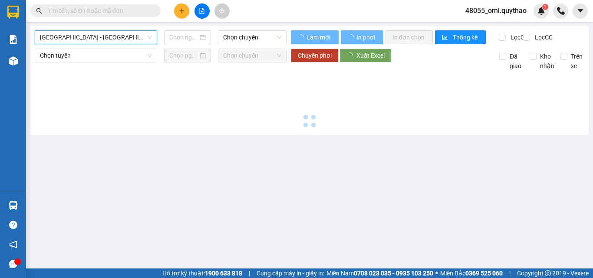
type input "[DATE]"
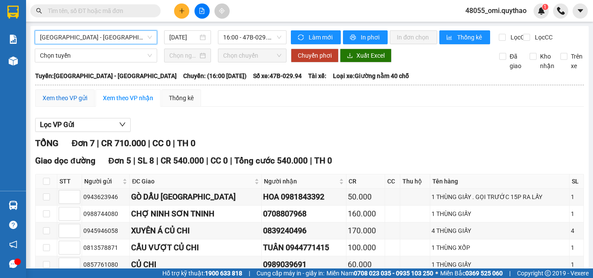
click at [64, 103] on div "Xem theo VP gửi" at bounding box center [65, 98] width 45 height 10
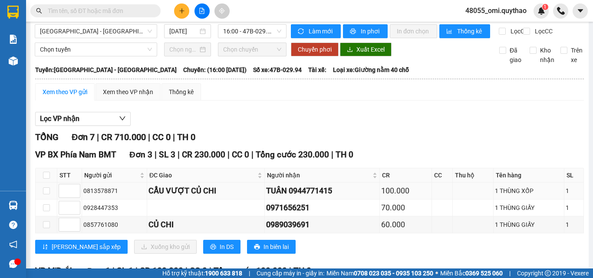
scroll to position [136, 0]
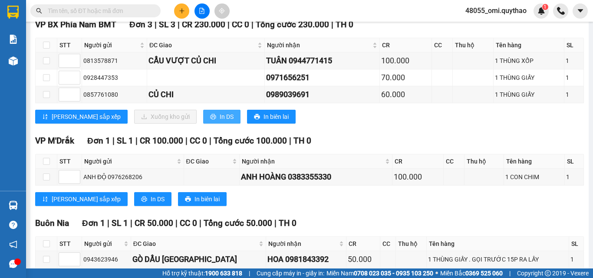
click at [210, 120] on icon "printer" at bounding box center [213, 117] width 6 height 6
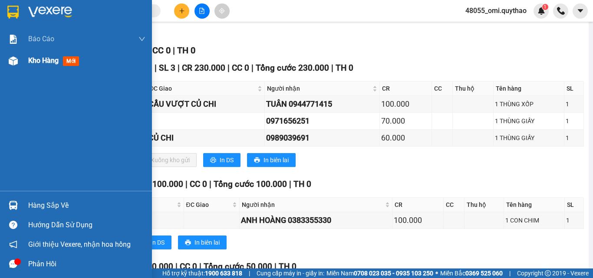
click at [16, 53] on div "Kho hàng mới" at bounding box center [76, 61] width 152 height 22
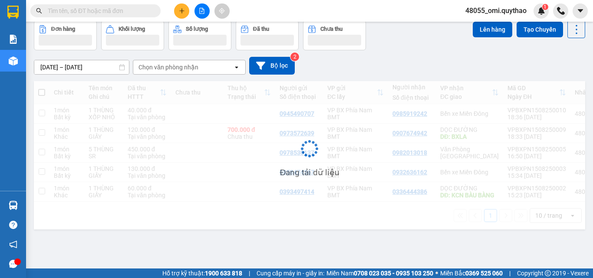
scroll to position [40, 0]
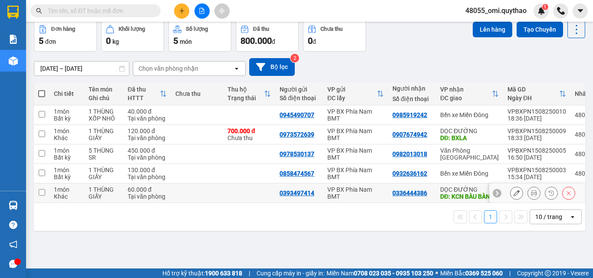
click at [339, 190] on div "VP BX Phía Nam BMT" at bounding box center [355, 193] width 56 height 14
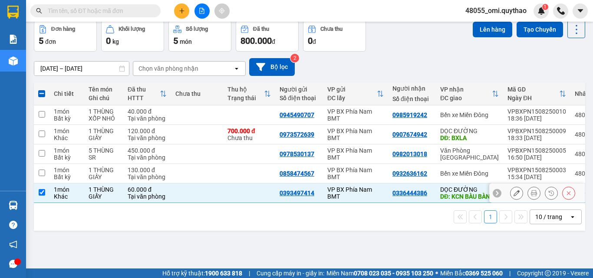
click at [331, 195] on div "VP BX Phía Nam BMT" at bounding box center [355, 193] width 56 height 14
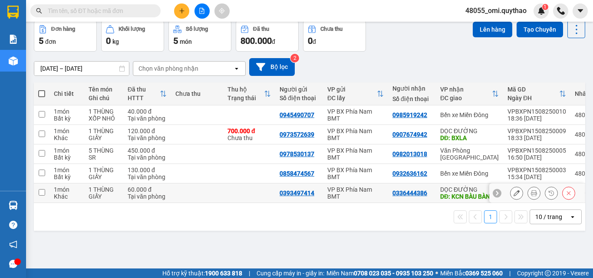
click at [349, 194] on div "VP BX Phía Nam BMT" at bounding box center [355, 193] width 56 height 14
checkbox input "true"
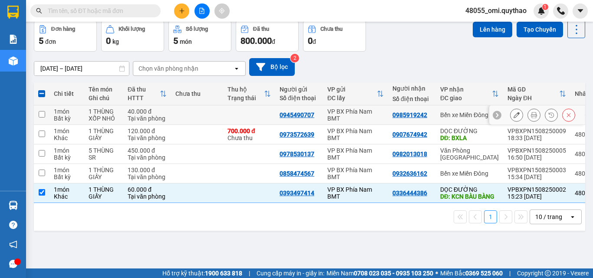
click at [355, 119] on div "VP BX Phía Nam BMT" at bounding box center [355, 115] width 56 height 14
checkbox input "true"
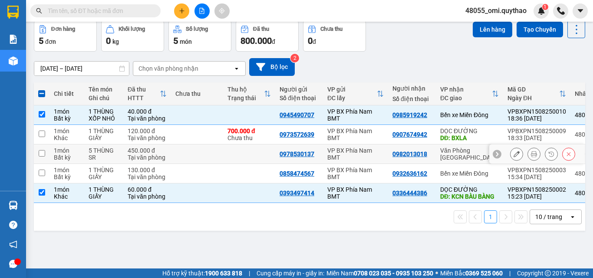
click at [360, 162] on td "VP BX Phía Nam BMT" at bounding box center [355, 155] width 65 height 20
checkbox input "true"
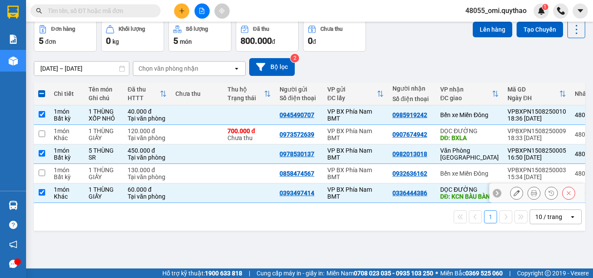
drag, startPoint x: 340, startPoint y: 197, endPoint x: 350, endPoint y: 173, distance: 25.7
click at [340, 197] on div "VP BX Phía Nam BMT" at bounding box center [355, 193] width 56 height 14
checkbox input "false"
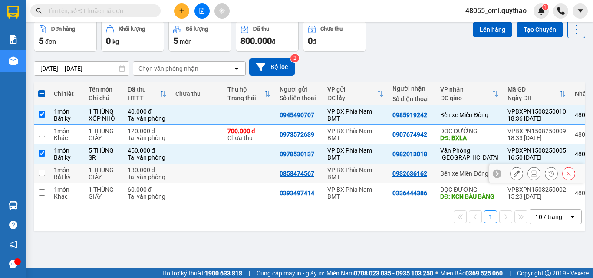
click at [351, 171] on div "VP BX Phía Nam BMT" at bounding box center [355, 174] width 56 height 14
checkbox input "true"
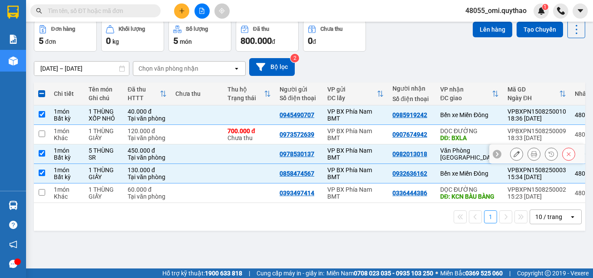
click at [344, 151] on div "VP BX Phía Nam BMT" at bounding box center [355, 154] width 56 height 14
checkbox input "false"
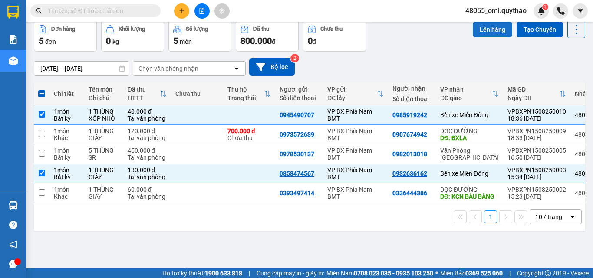
click at [474, 26] on button "Lên hàng" at bounding box center [493, 30] width 40 height 16
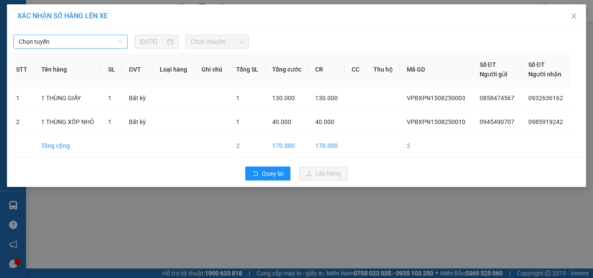
click at [91, 45] on span "Chọn tuyến" at bounding box center [71, 41] width 104 height 13
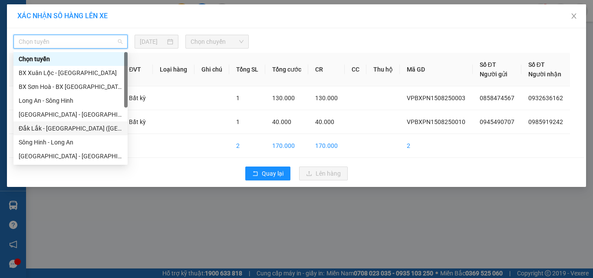
click at [57, 125] on div "Đắk Lắk - [GEOGRAPHIC_DATA] ([GEOGRAPHIC_DATA] mới)" at bounding box center [71, 129] width 104 height 10
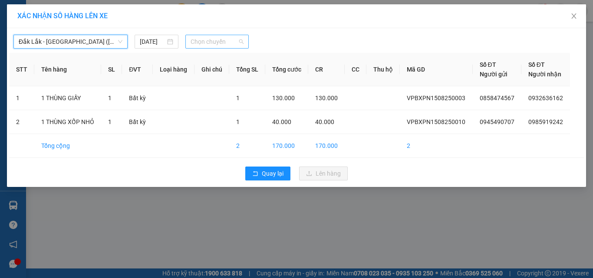
click at [231, 41] on span "Chọn chuyến" at bounding box center [217, 41] width 53 height 13
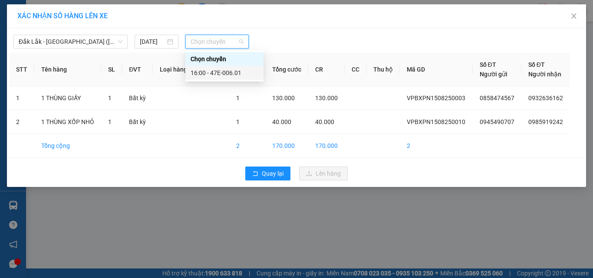
click at [231, 73] on div "16:00 - 47E-006.01" at bounding box center [225, 73] width 68 height 10
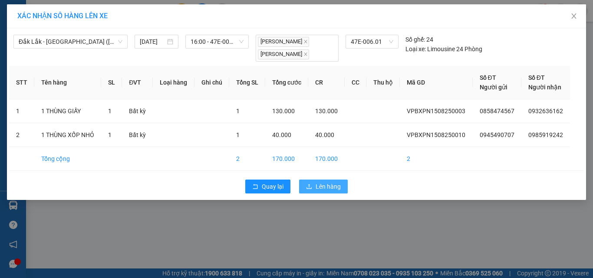
click at [316, 187] on span "Lên hàng" at bounding box center [328, 187] width 25 height 10
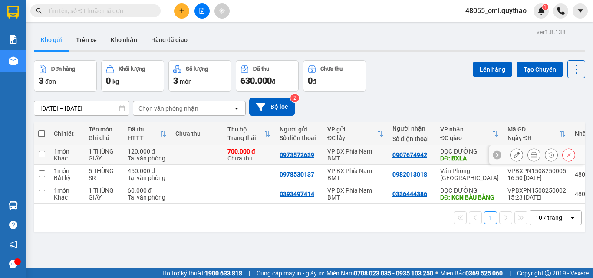
click at [350, 151] on div "VP BX Phía Nam BMT" at bounding box center [355, 155] width 56 height 14
checkbox input "true"
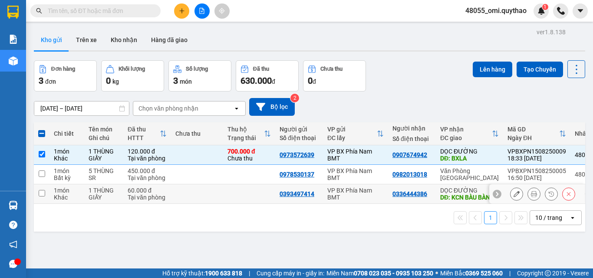
click at [339, 194] on div "VP BX Phía Nam BMT" at bounding box center [355, 194] width 56 height 14
checkbox input "true"
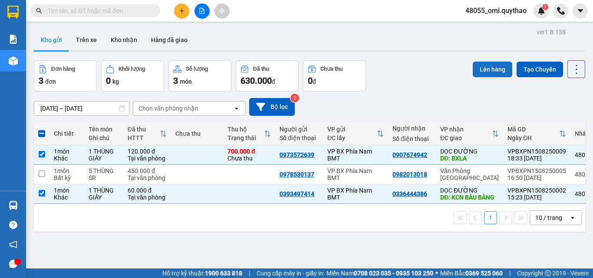
click at [478, 69] on button "Lên hàng" at bounding box center [493, 70] width 40 height 16
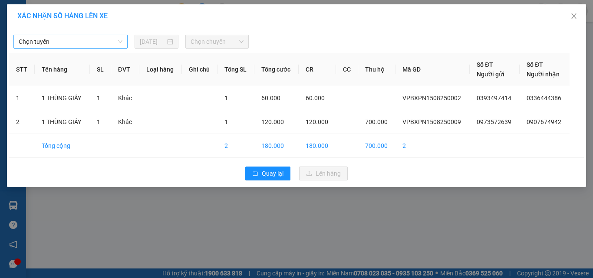
click at [89, 40] on span "Chọn tuyến" at bounding box center [71, 41] width 104 height 13
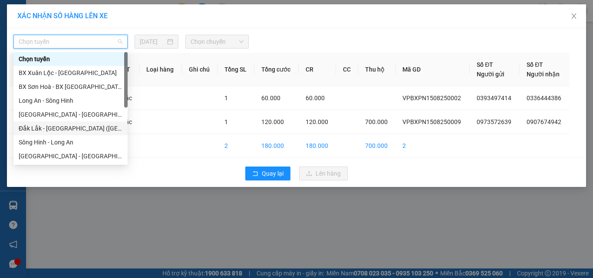
scroll to position [43, 0]
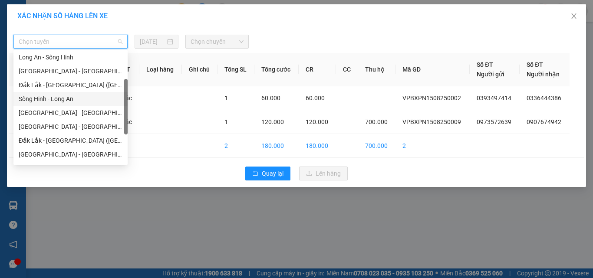
click at [45, 96] on div "Sông Hinh - Long An" at bounding box center [71, 99] width 104 height 10
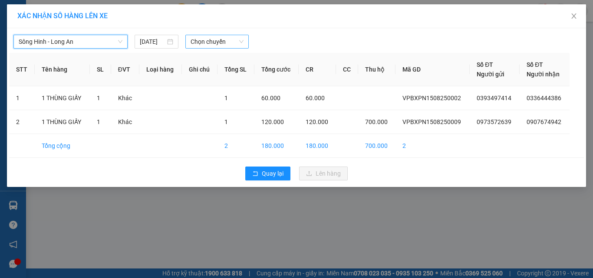
click at [222, 41] on span "Chọn chuyến" at bounding box center [217, 41] width 53 height 13
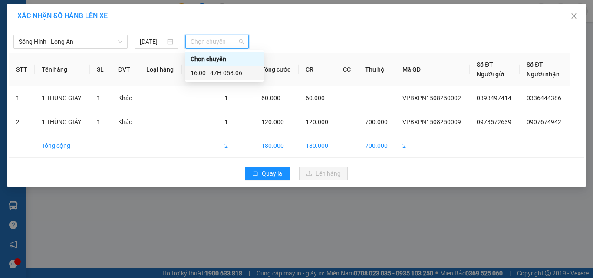
click at [224, 71] on div "16:00 - 47H-058.06" at bounding box center [225, 73] width 68 height 10
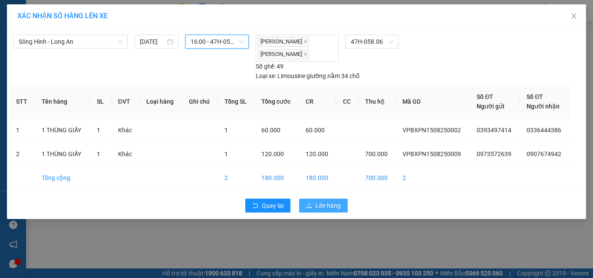
click at [324, 208] on span "Lên hàng" at bounding box center [328, 206] width 25 height 10
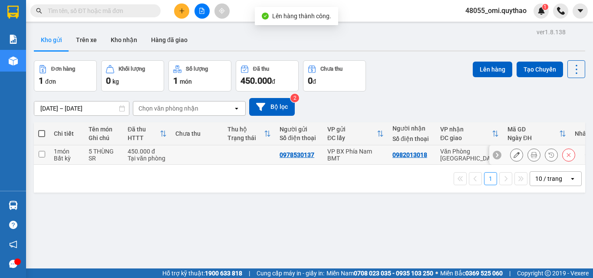
click at [338, 158] on div "VP BX Phía Nam BMT" at bounding box center [355, 155] width 56 height 14
checkbox input "true"
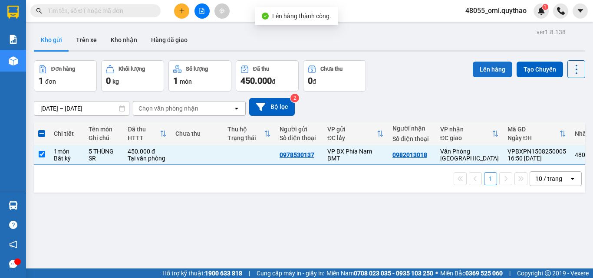
click at [476, 72] on button "Lên hàng" at bounding box center [493, 70] width 40 height 16
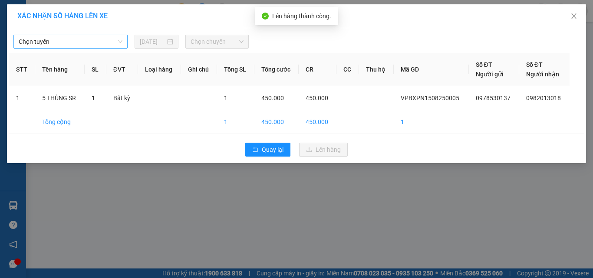
click at [92, 45] on span "Chọn tuyến" at bounding box center [71, 41] width 104 height 13
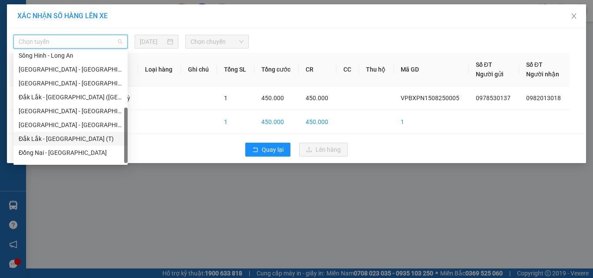
scroll to position [97, 0]
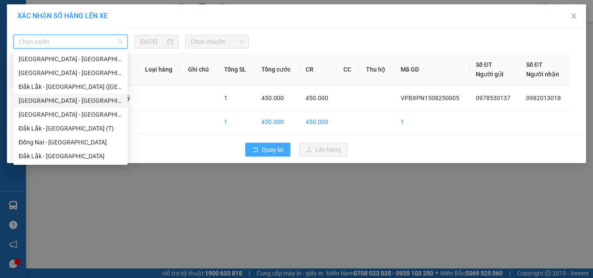
click at [265, 147] on span "Quay lại" at bounding box center [273, 150] width 22 height 10
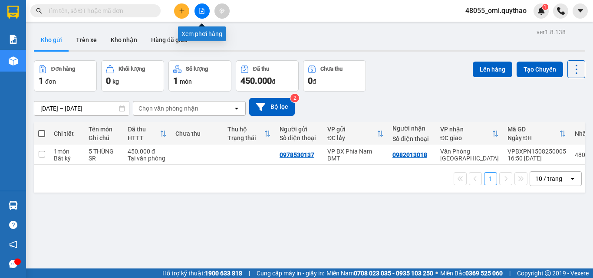
click at [200, 8] on icon "file-add" at bounding box center [202, 11] width 5 height 6
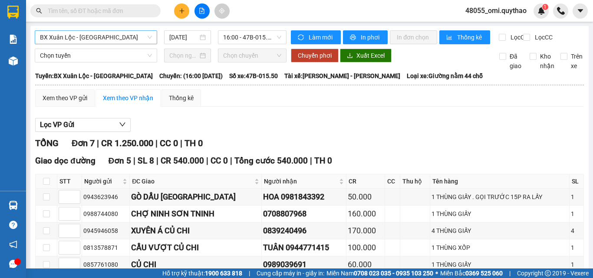
click at [88, 36] on span "BX Xuân Lộc - [GEOGRAPHIC_DATA]" at bounding box center [96, 37] width 112 height 13
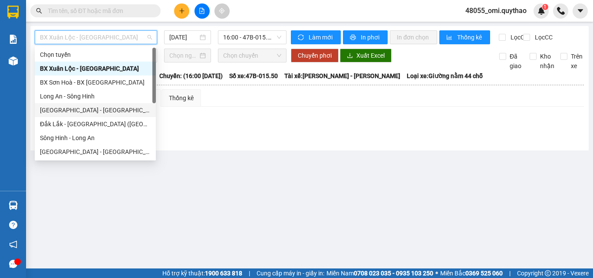
scroll to position [87, 0]
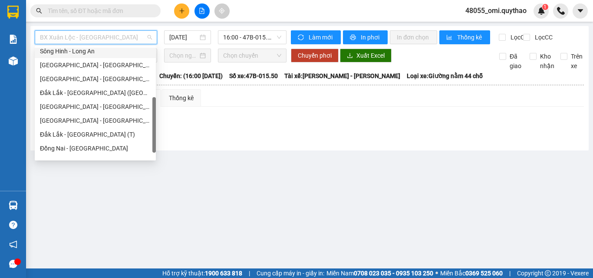
click at [66, 53] on div "Sông Hinh - Long An" at bounding box center [95, 51] width 111 height 10
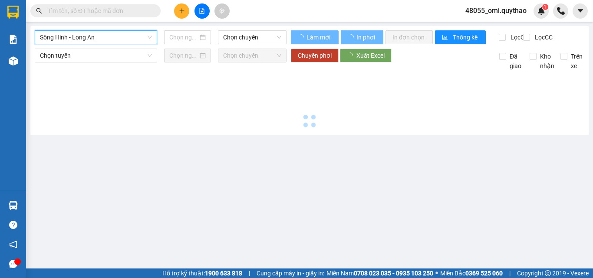
type input "[DATE]"
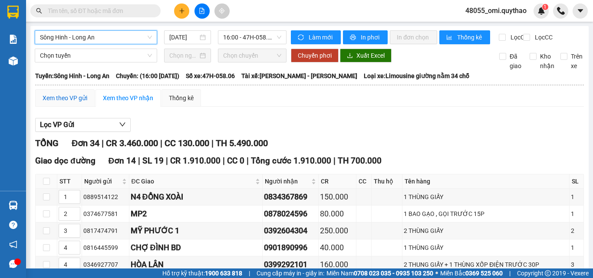
click at [67, 103] on div "Xem theo VP gửi" at bounding box center [65, 98] width 45 height 10
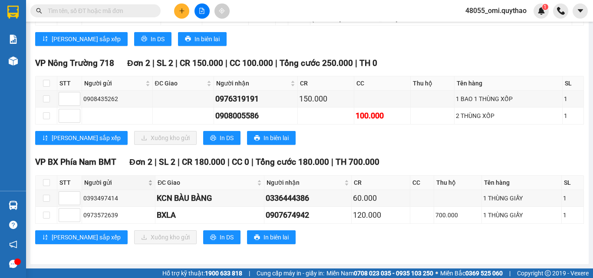
scroll to position [835, 0]
click at [110, 196] on div "0393497414" at bounding box center [118, 199] width 70 height 10
click at [46, 196] on input "checkbox" at bounding box center [46, 198] width 7 height 7
checkbox input "true"
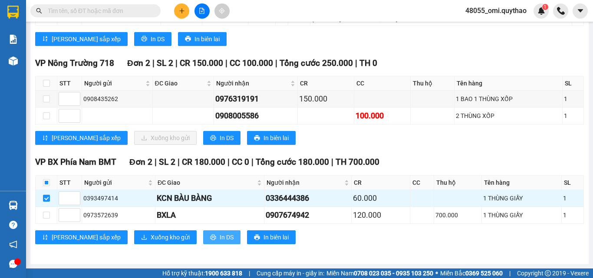
click at [203, 238] on button "In DS" at bounding box center [221, 238] width 37 height 14
click at [151, 239] on span "Xuống kho gửi" at bounding box center [170, 238] width 39 height 10
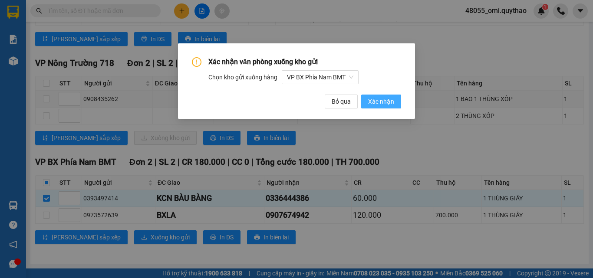
click at [378, 106] on span "Xác nhận" at bounding box center [381, 102] width 26 height 10
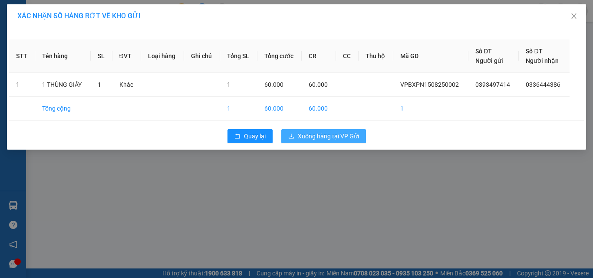
click at [304, 132] on span "Xuống hàng tại VP Gửi" at bounding box center [328, 137] width 61 height 10
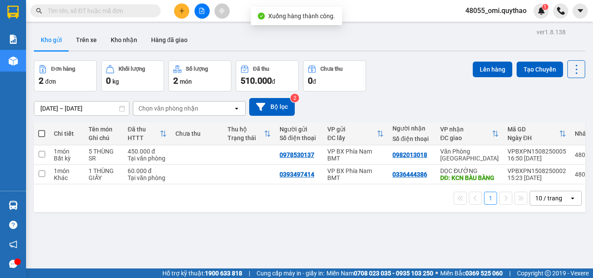
click at [201, 13] on icon "file-add" at bounding box center [202, 11] width 5 height 6
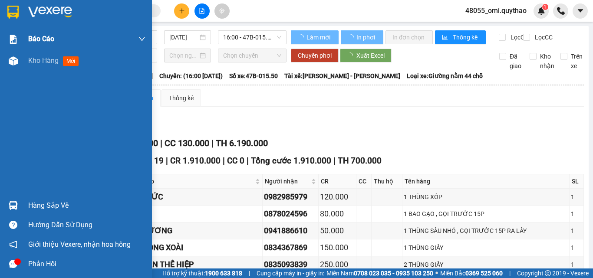
click at [79, 37] on div "Báo cáo" at bounding box center [86, 39] width 117 height 22
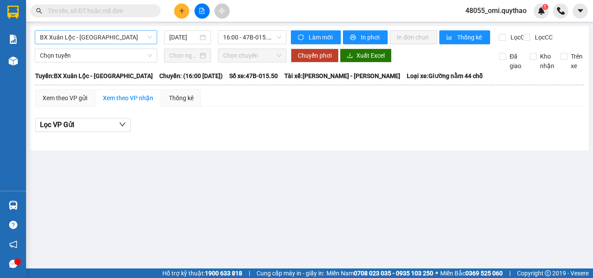
click at [101, 38] on span "BX Xuân Lộc - [GEOGRAPHIC_DATA]" at bounding box center [96, 37] width 112 height 13
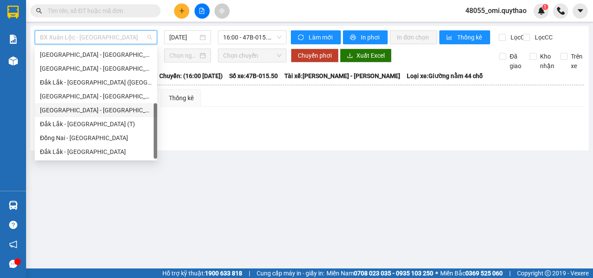
scroll to position [10, 0]
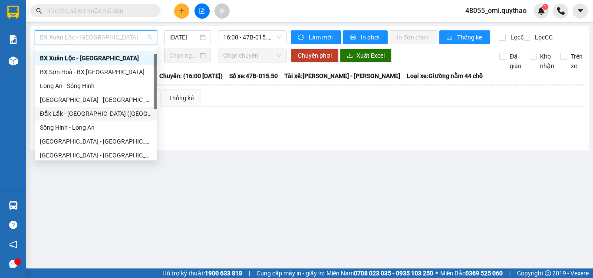
click at [66, 109] on div "Đắk Lắk - [GEOGRAPHIC_DATA] ([GEOGRAPHIC_DATA] mới)" at bounding box center [96, 114] width 122 height 14
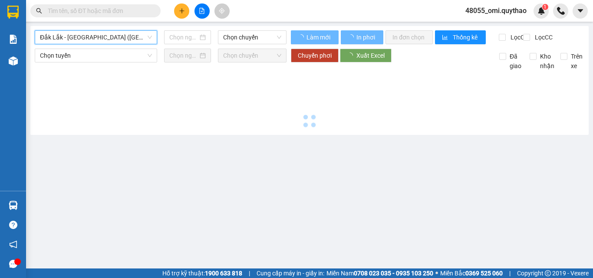
type input "[DATE]"
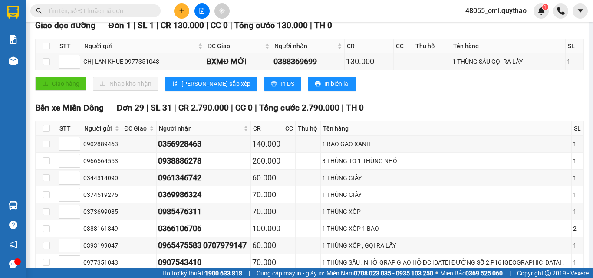
scroll to position [62, 0]
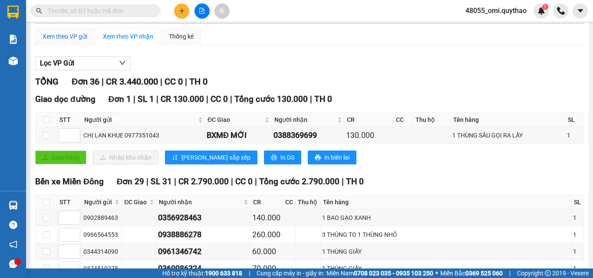
click at [56, 41] on div "Xem theo VP gửi" at bounding box center [65, 37] width 45 height 10
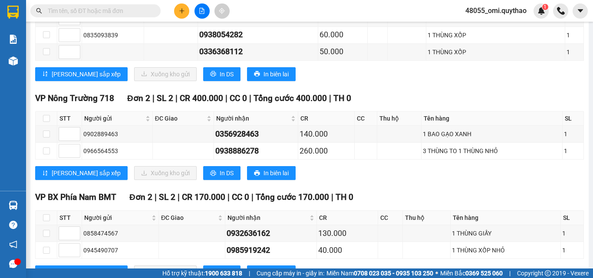
scroll to position [869, 0]
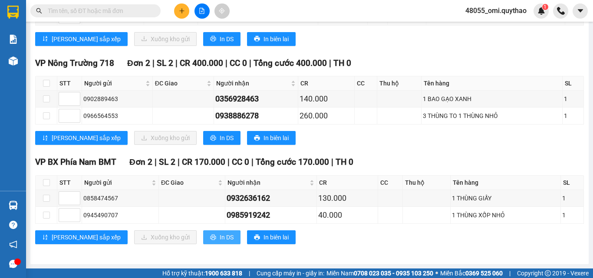
click at [220, 234] on span "In DS" at bounding box center [227, 238] width 14 height 10
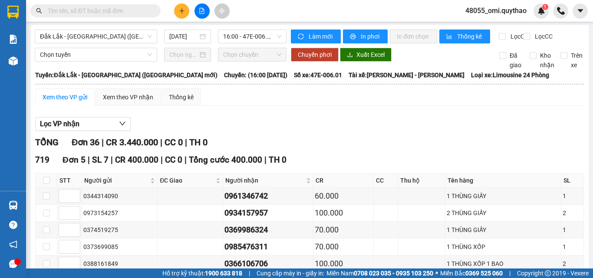
scroll to position [0, 0]
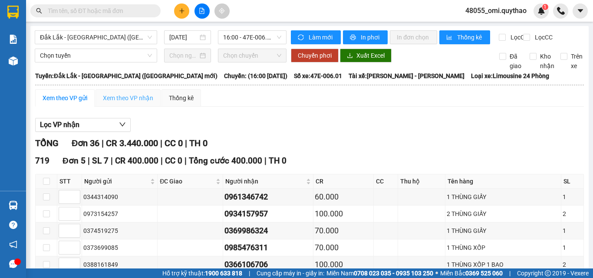
click at [116, 107] on div "Xem theo VP nhận" at bounding box center [128, 97] width 65 height 17
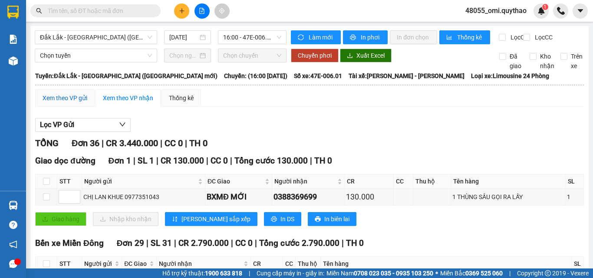
drag, startPoint x: 63, startPoint y: 102, endPoint x: 261, endPoint y: 162, distance: 206.2
click at [63, 102] on div "Xem theo VP gửi" at bounding box center [65, 98] width 45 height 10
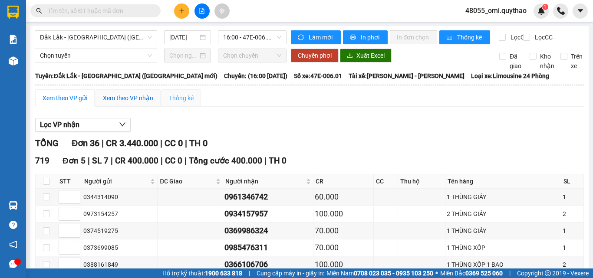
click at [113, 103] on div "Xem theo VP nhận" at bounding box center [128, 98] width 50 height 10
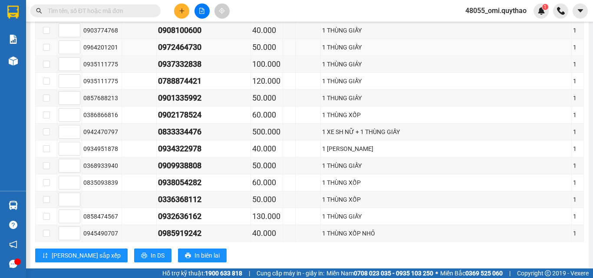
scroll to position [521, 0]
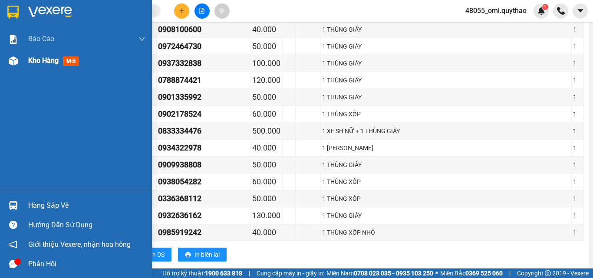
click at [36, 71] on div "Kho hàng mới" at bounding box center [86, 61] width 117 height 22
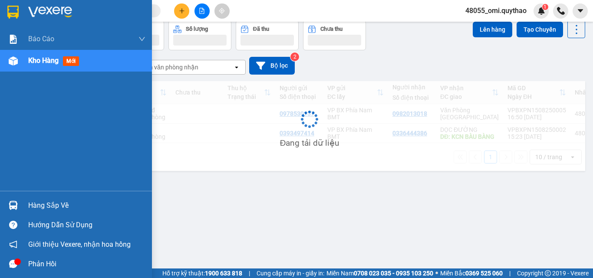
scroll to position [40, 0]
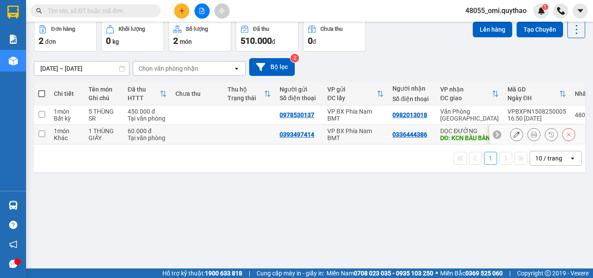
click at [350, 135] on div "VP BX Phía Nam BMT" at bounding box center [355, 135] width 56 height 14
checkbox input "true"
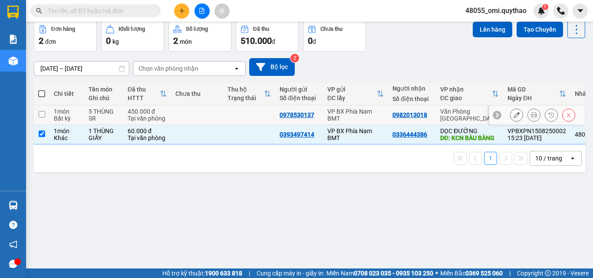
click at [344, 110] on div "VP BX Phía Nam BMT" at bounding box center [355, 115] width 56 height 14
checkbox input "true"
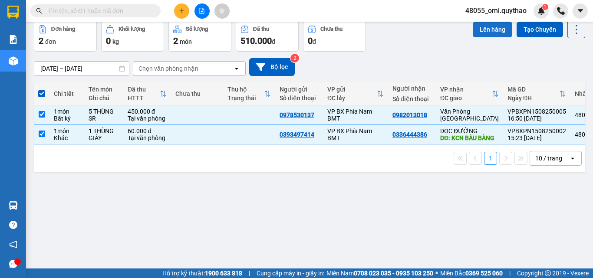
click at [490, 29] on button "Lên hàng" at bounding box center [493, 30] width 40 height 16
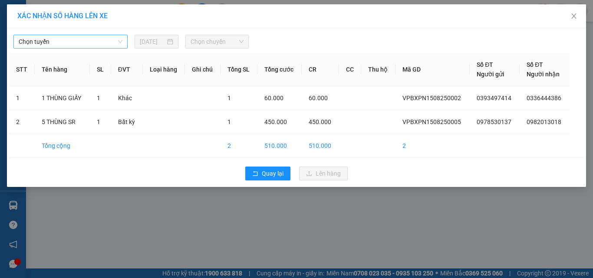
click at [108, 36] on span "Chọn tuyến" at bounding box center [71, 41] width 104 height 13
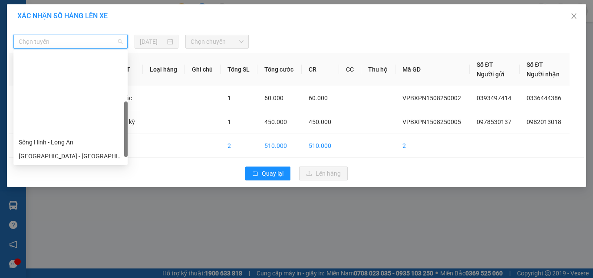
scroll to position [97, 0]
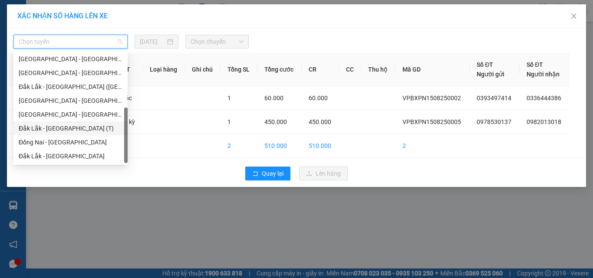
click at [47, 132] on div "Đắk Lắk - [GEOGRAPHIC_DATA] (T)" at bounding box center [71, 129] width 104 height 10
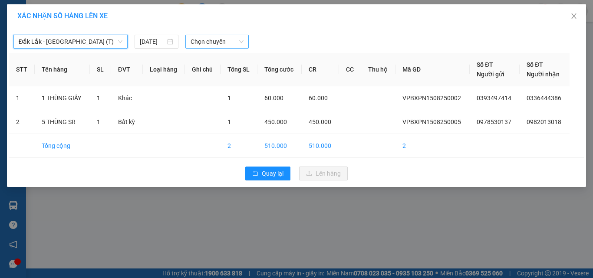
click at [211, 32] on div "Đắk Lắk - [GEOGRAPHIC_DATA] (T) [GEOGRAPHIC_DATA] - [GEOGRAPHIC_DATA] (T) [DATE…" at bounding box center [296, 39] width 575 height 18
click at [216, 44] on span "Chọn chuyến" at bounding box center [217, 41] width 53 height 13
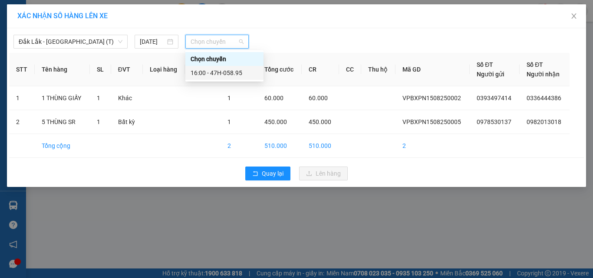
click at [216, 71] on div "16:00 - 47H-058.95" at bounding box center [225, 73] width 68 height 10
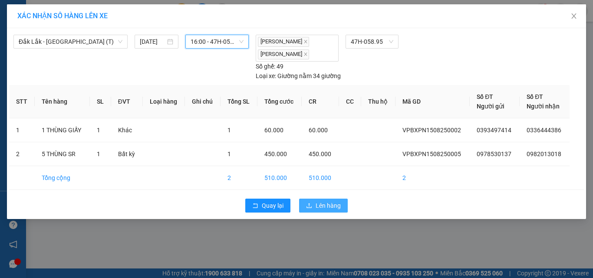
click at [318, 203] on span "Lên hàng" at bounding box center [328, 206] width 25 height 10
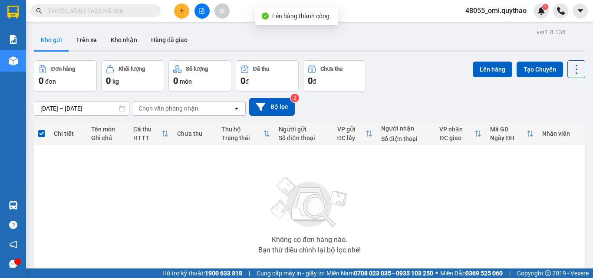
click at [199, 8] on icon "file-add" at bounding box center [202, 11] width 6 height 6
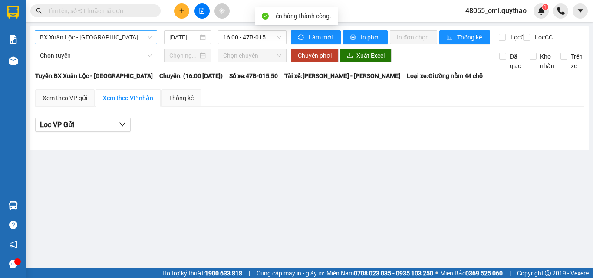
click at [97, 32] on span "BX Xuân Lộc - [GEOGRAPHIC_DATA]" at bounding box center [96, 37] width 112 height 13
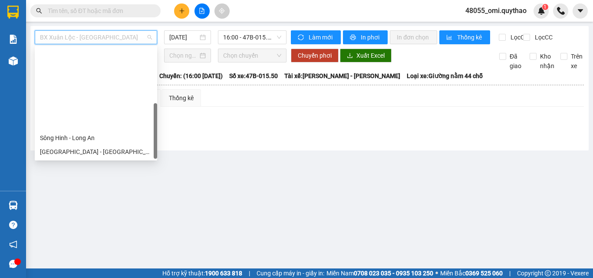
scroll to position [97, 0]
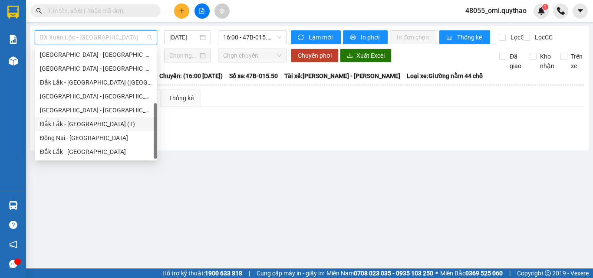
drag, startPoint x: 81, startPoint y: 128, endPoint x: 217, endPoint y: 71, distance: 146.8
click at [82, 127] on div "Đắk Lắk - [GEOGRAPHIC_DATA] (T)" at bounding box center [96, 124] width 112 height 10
type input "[DATE]"
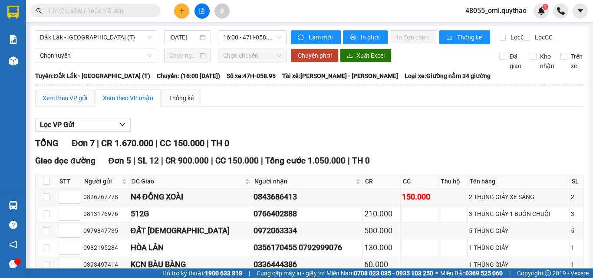
drag, startPoint x: 63, startPoint y: 102, endPoint x: 160, endPoint y: 100, distance: 97.3
click at [65, 103] on div "Xem theo VP gửi" at bounding box center [65, 98] width 45 height 10
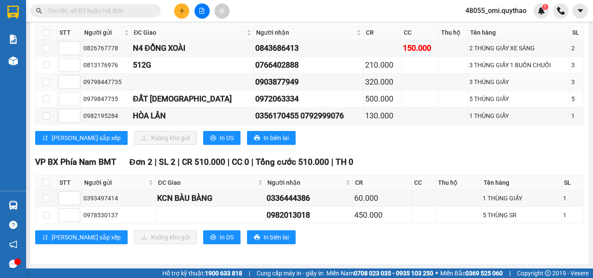
scroll to position [156, 0]
click at [220, 234] on span "In DS" at bounding box center [227, 238] width 14 height 10
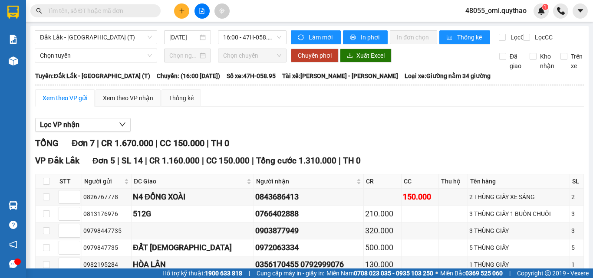
click at [115, 39] on span "Đắk Lắk - [GEOGRAPHIC_DATA] (T)" at bounding box center [96, 37] width 112 height 13
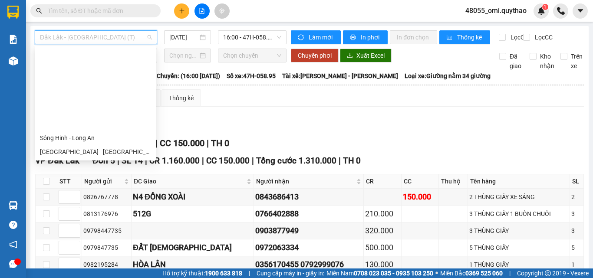
click at [69, 244] on div "Đắk Lắk - [GEOGRAPHIC_DATA]" at bounding box center [95, 249] width 111 height 10
type input "[DATE]"
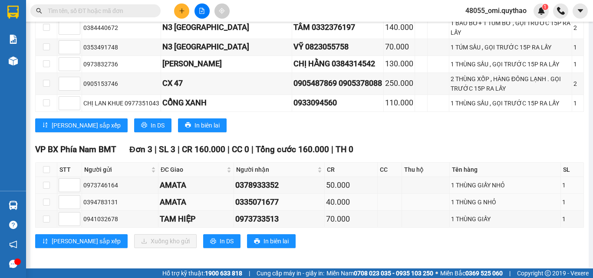
scroll to position [668, 0]
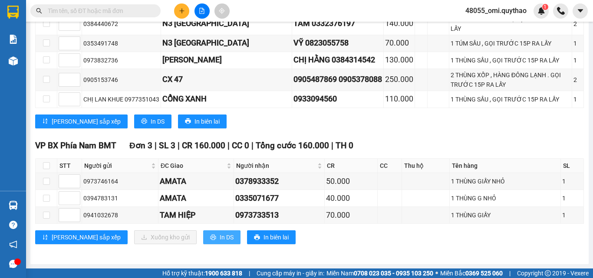
click at [203, 241] on button "In DS" at bounding box center [221, 238] width 37 height 14
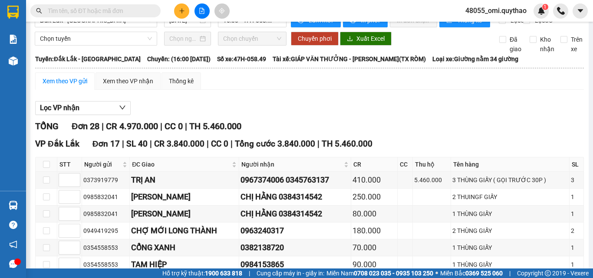
scroll to position [0, 0]
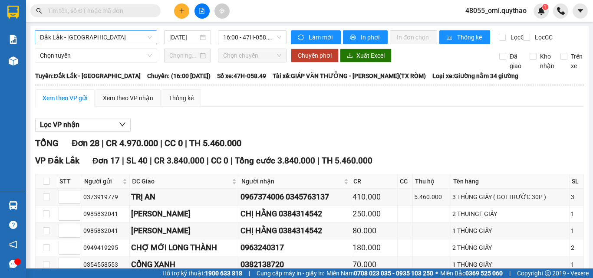
click at [97, 40] on span "Đắk Lắk - [GEOGRAPHIC_DATA]" at bounding box center [96, 37] width 112 height 13
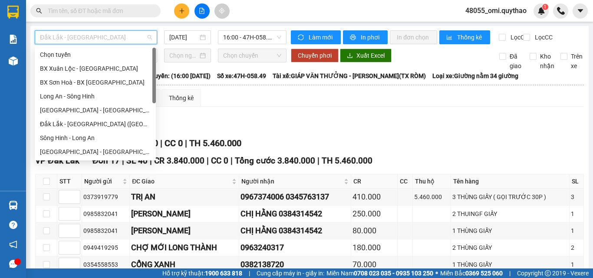
scroll to position [43, 0]
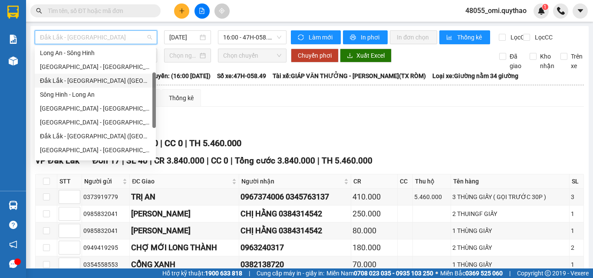
click at [85, 79] on div "Đắk Lắk - [GEOGRAPHIC_DATA] ([GEOGRAPHIC_DATA] mới)" at bounding box center [95, 81] width 111 height 10
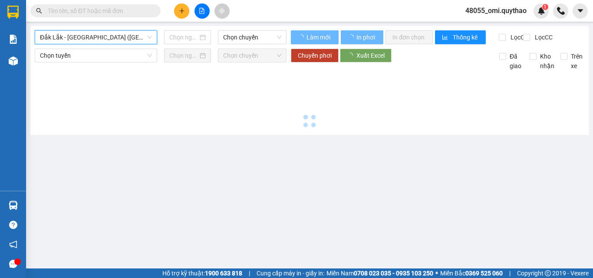
type input "[DATE]"
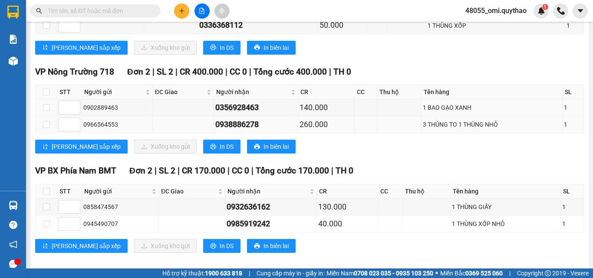
scroll to position [869, 0]
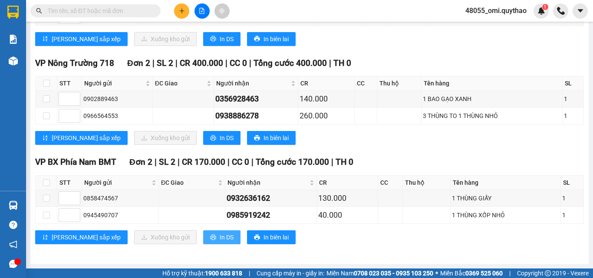
click at [203, 239] on button "In DS" at bounding box center [221, 238] width 37 height 14
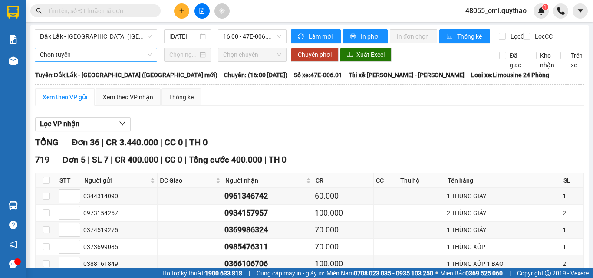
scroll to position [0, 0]
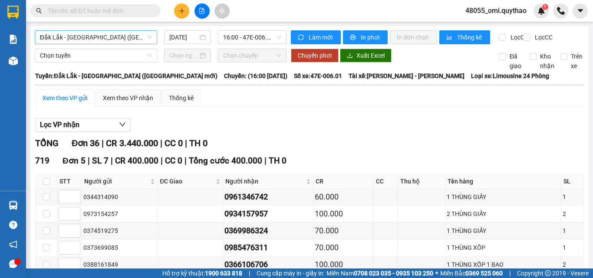
click at [121, 37] on span "Đắk Lắk - [GEOGRAPHIC_DATA] ([GEOGRAPHIC_DATA] mới)" at bounding box center [96, 37] width 112 height 13
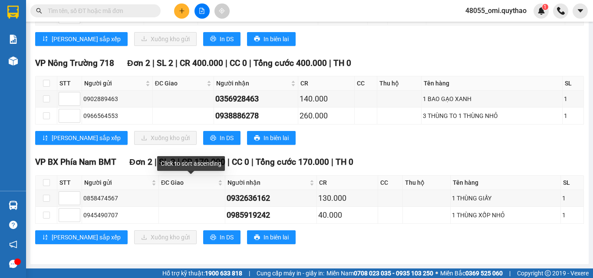
scroll to position [869, 0]
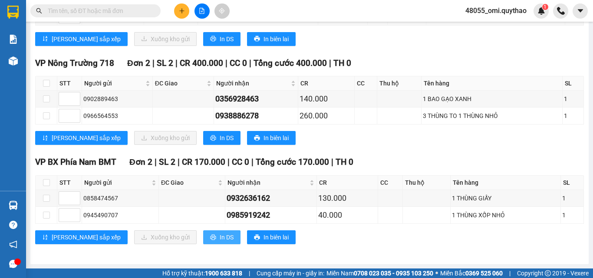
click at [220, 242] on span "In DS" at bounding box center [227, 238] width 14 height 10
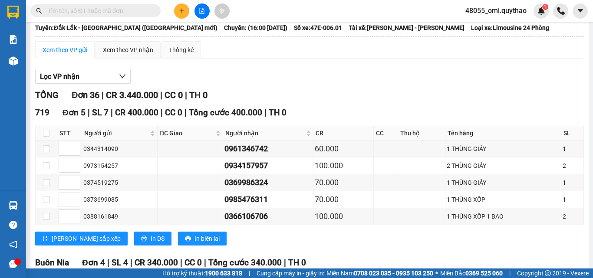
scroll to position [0, 0]
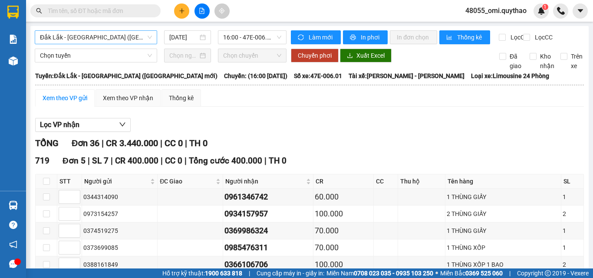
click at [123, 31] on span "Đắk Lắk - [GEOGRAPHIC_DATA] ([GEOGRAPHIC_DATA] mới)" at bounding box center [96, 37] width 112 height 13
click at [94, 34] on span "Đắk Lắk - [GEOGRAPHIC_DATA] ([GEOGRAPHIC_DATA] mới)" at bounding box center [96, 37] width 112 height 13
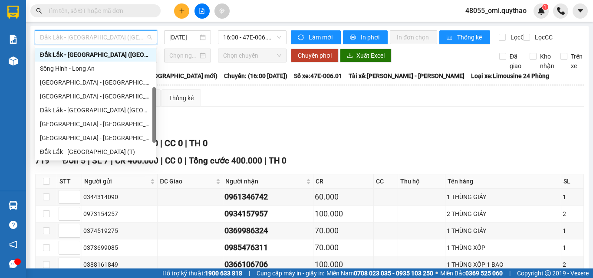
scroll to position [97, 0]
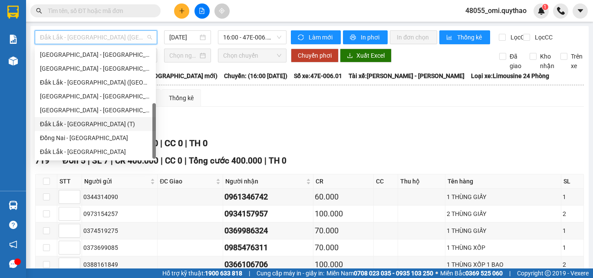
click at [92, 127] on div "Đắk Lắk - [GEOGRAPHIC_DATA] (T)" at bounding box center [95, 124] width 111 height 10
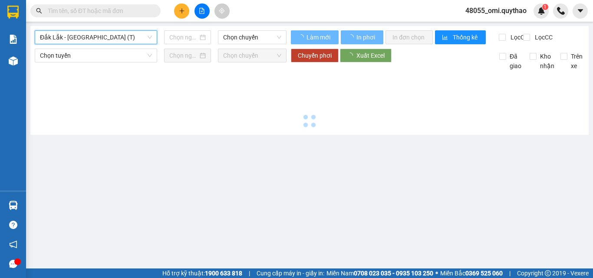
type input "[DATE]"
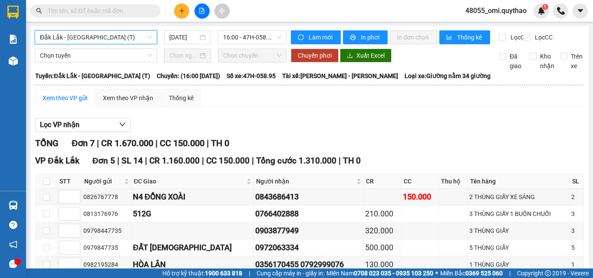
click at [136, 30] on div "Đắk Lắk - Sài Gòn (T) Đắk Lắk - Sài Gòn (T) 15/08/2025 16:00 - 47H-058.95 Làm m…" at bounding box center [309, 219] width 558 height 387
click at [137, 39] on span "Đắk Lắk - [GEOGRAPHIC_DATA] (T)" at bounding box center [96, 37] width 112 height 13
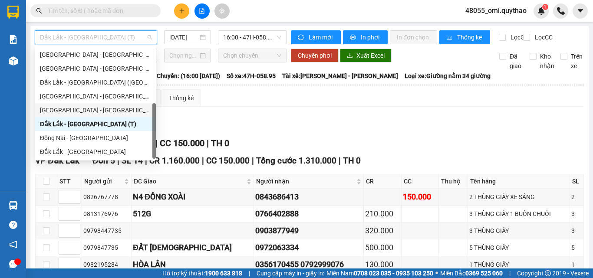
click at [75, 109] on div "[GEOGRAPHIC_DATA] - [GEOGRAPHIC_DATA]" at bounding box center [95, 111] width 111 height 10
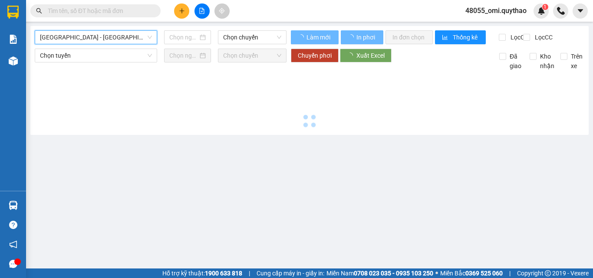
type input "[DATE]"
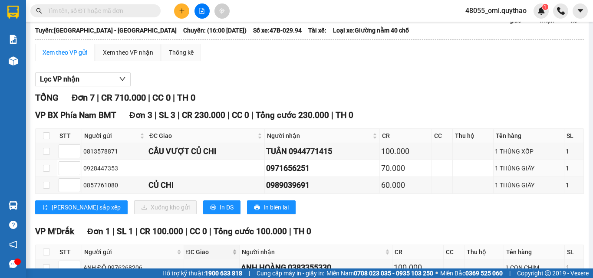
scroll to position [87, 0]
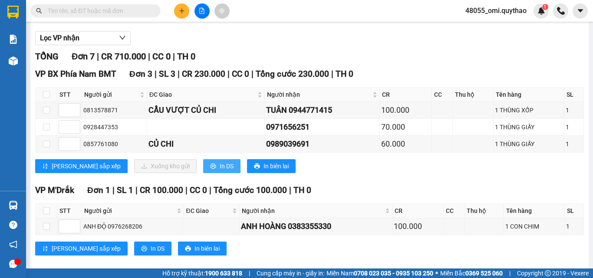
click at [203, 173] on button "In DS" at bounding box center [221, 166] width 37 height 14
